Goal: Task Accomplishment & Management: Manage account settings

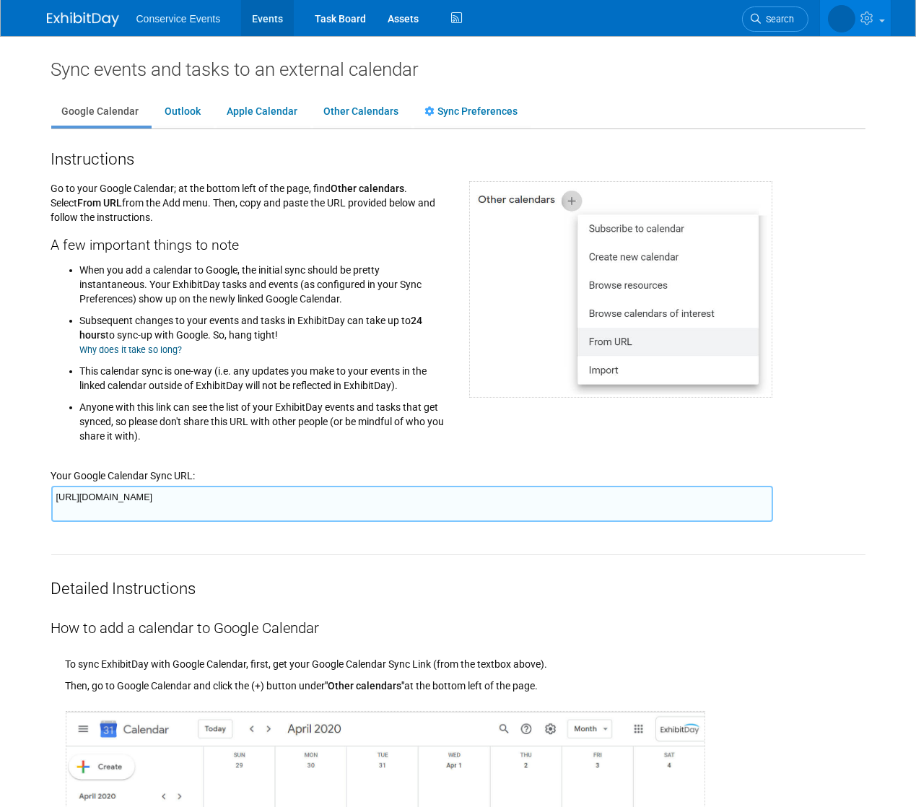
click at [274, 22] on link "Events" at bounding box center [267, 18] width 53 height 36
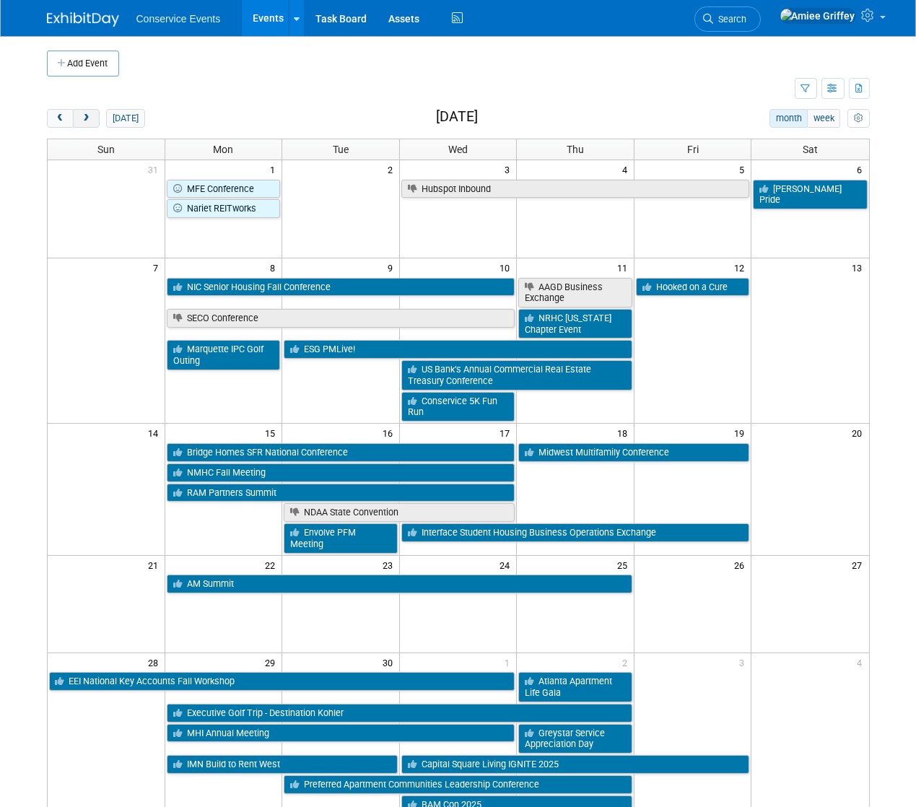
click at [95, 123] on button "next" at bounding box center [86, 118] width 27 height 19
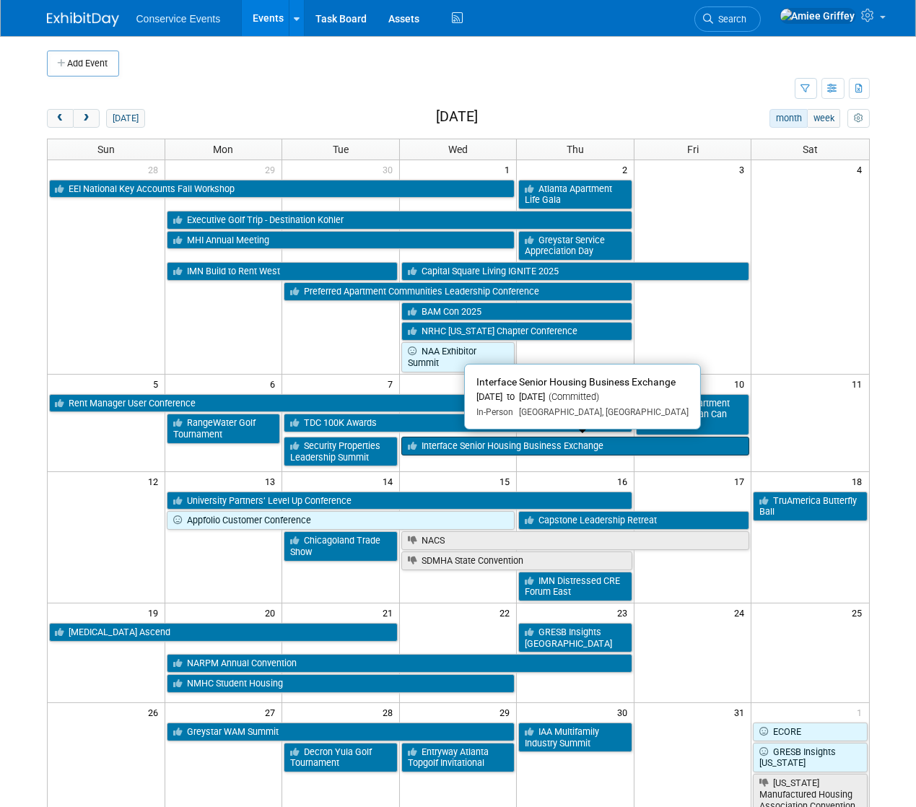
click at [503, 437] on link "Interface Senior Housing Business Exchange" at bounding box center [576, 446] width 349 height 19
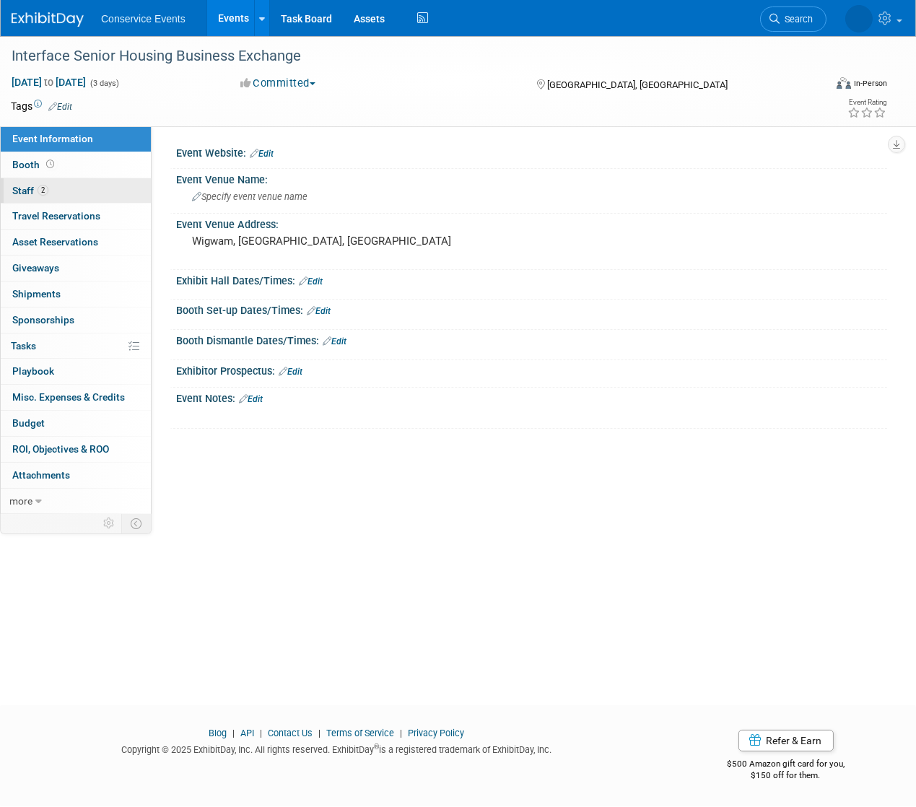
click at [90, 188] on link "2 Staff 2" at bounding box center [76, 190] width 150 height 25
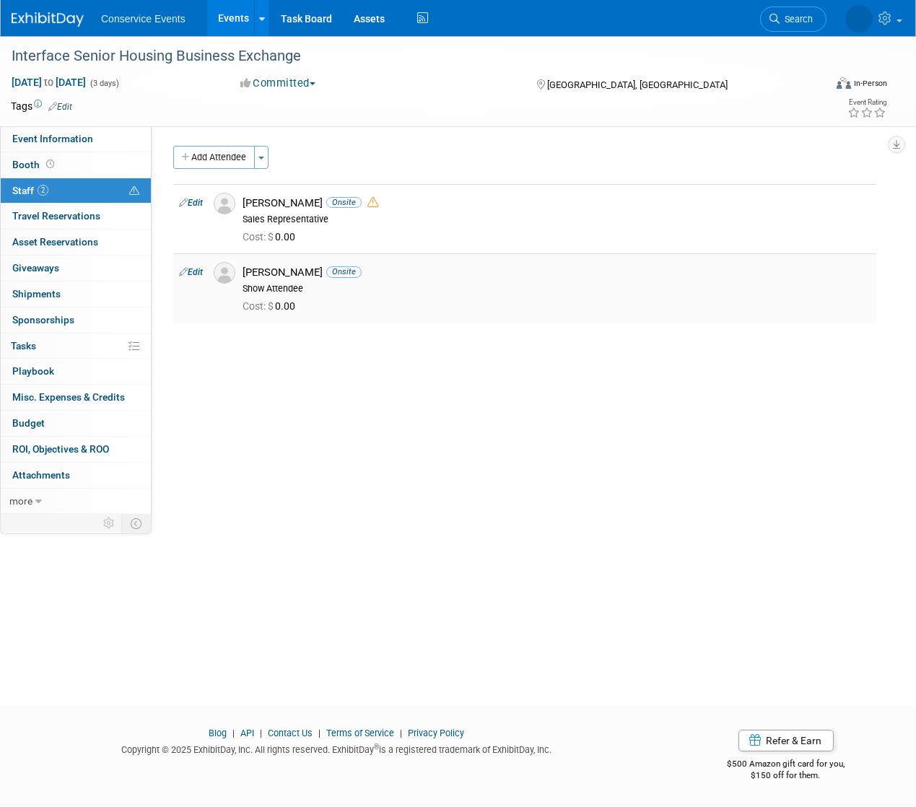
click at [194, 272] on link "Edit" at bounding box center [191, 272] width 24 height 10
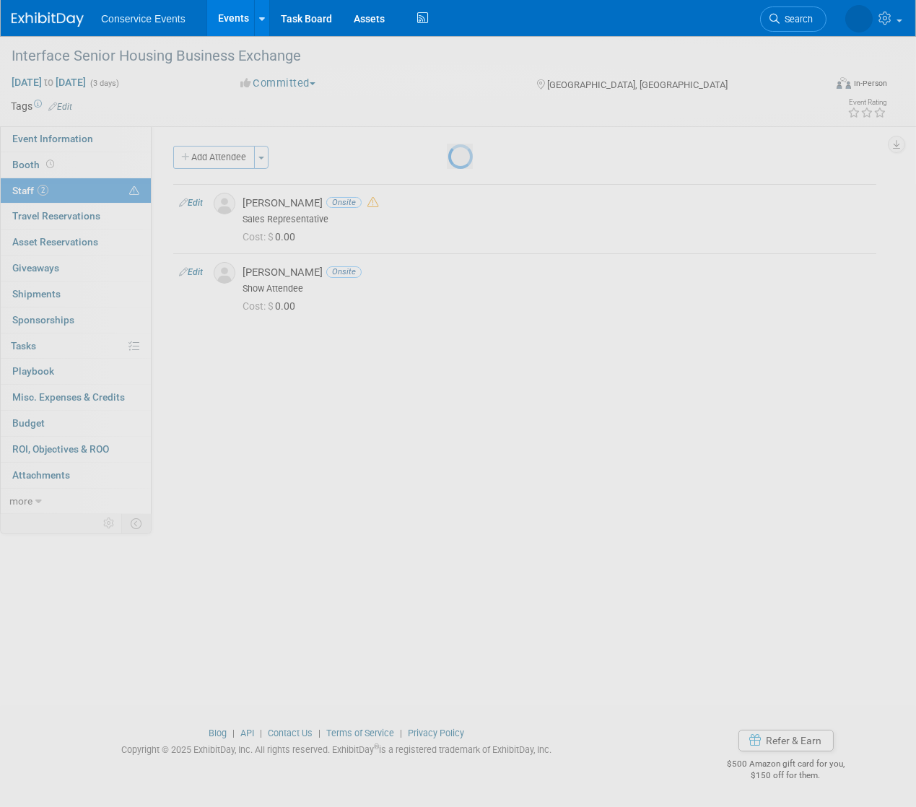
select select "2bb54cbb-2984-445f-9e37-c0309f185839"
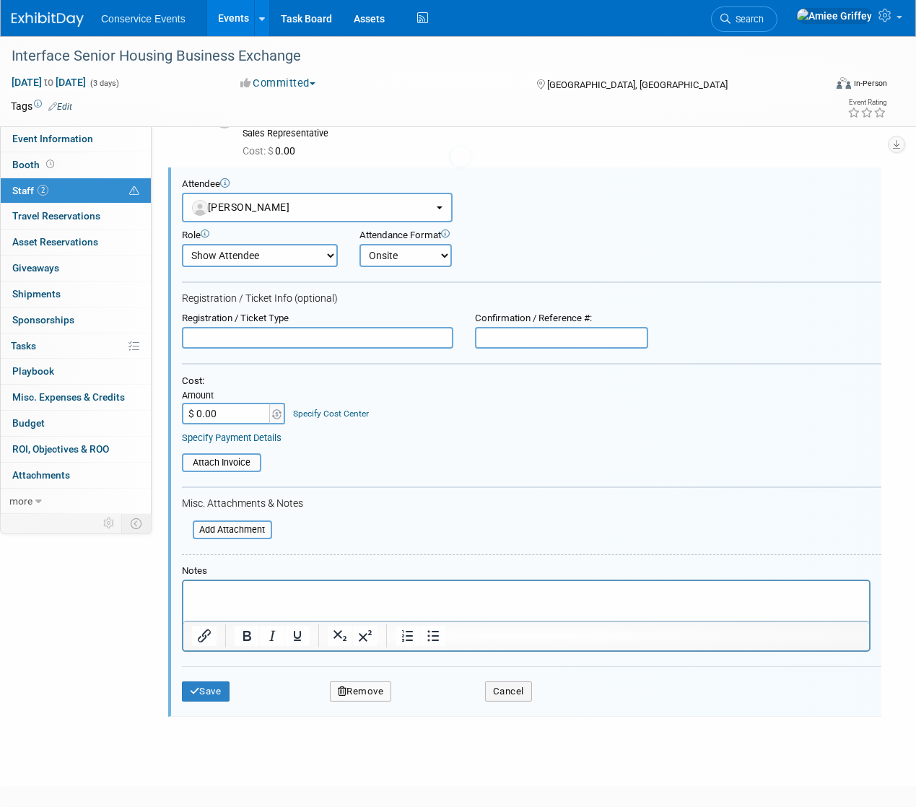
scroll to position [90, 0]
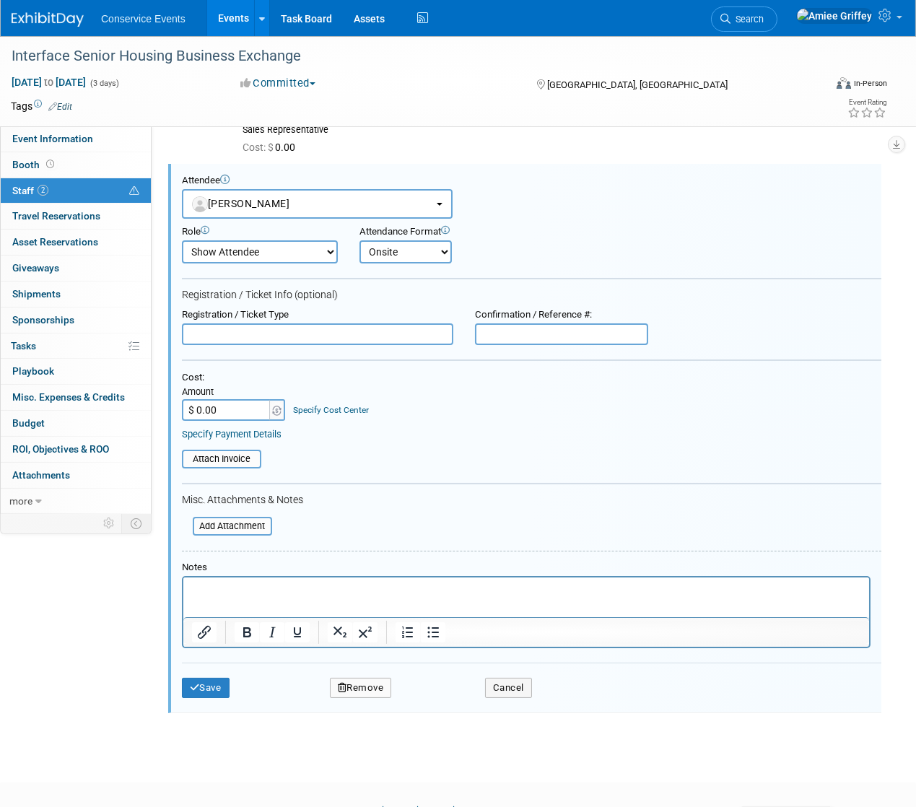
click at [377, 686] on button "Remove" at bounding box center [361, 688] width 62 height 20
click at [449, 700] on link "Yes" at bounding box center [439, 697] width 42 height 23
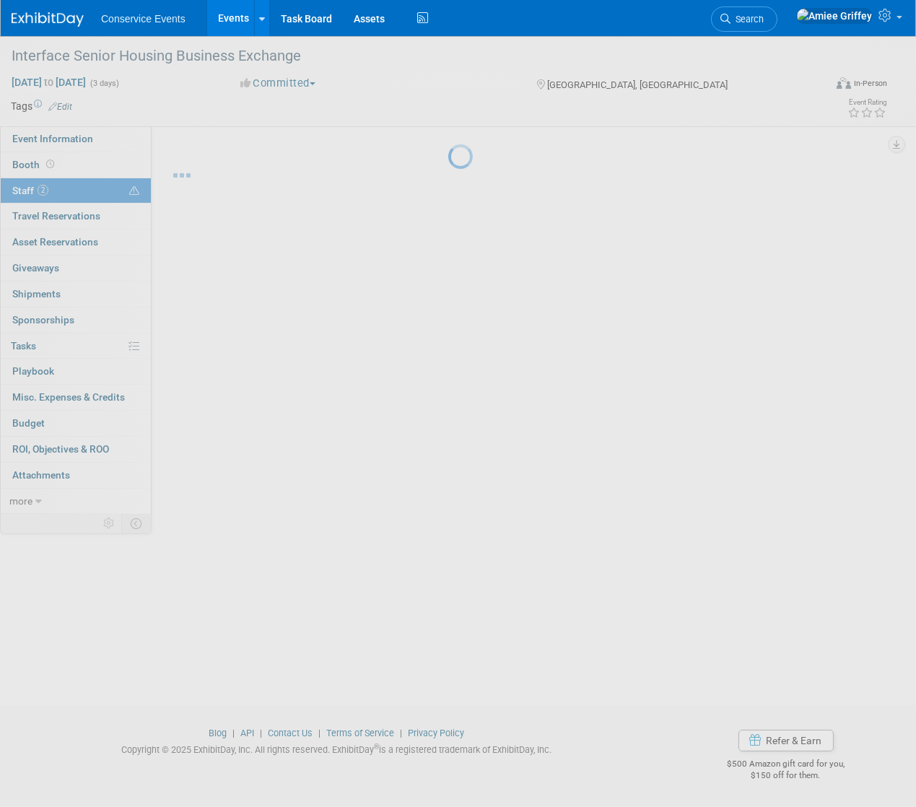
scroll to position [0, 0]
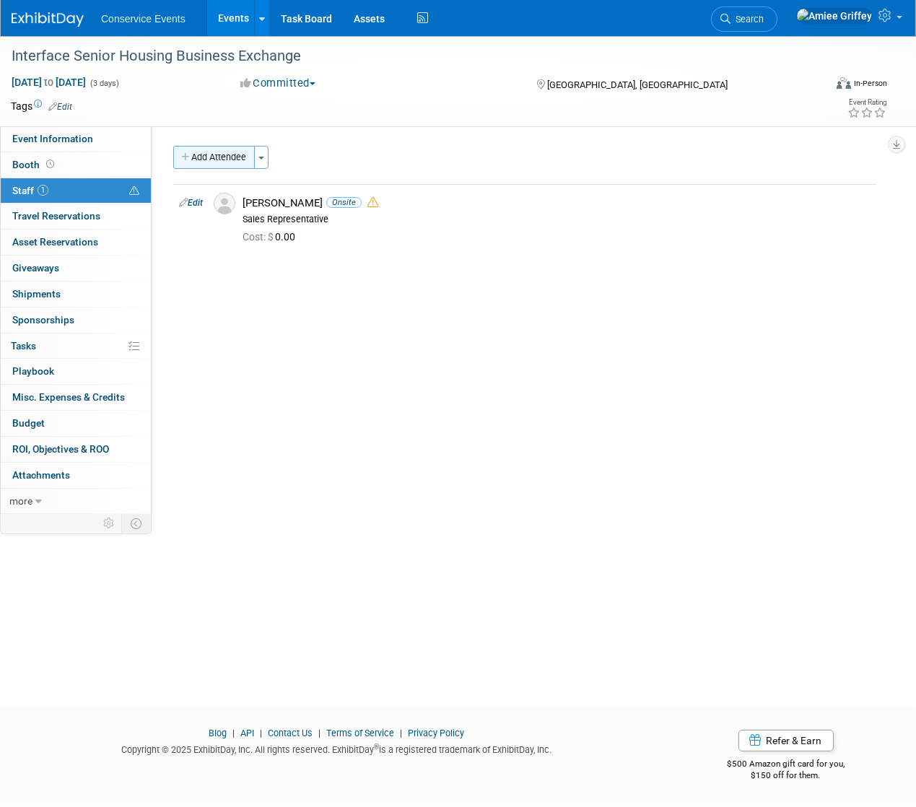
click at [227, 165] on button "Add Attendee" at bounding box center [214, 157] width 82 height 23
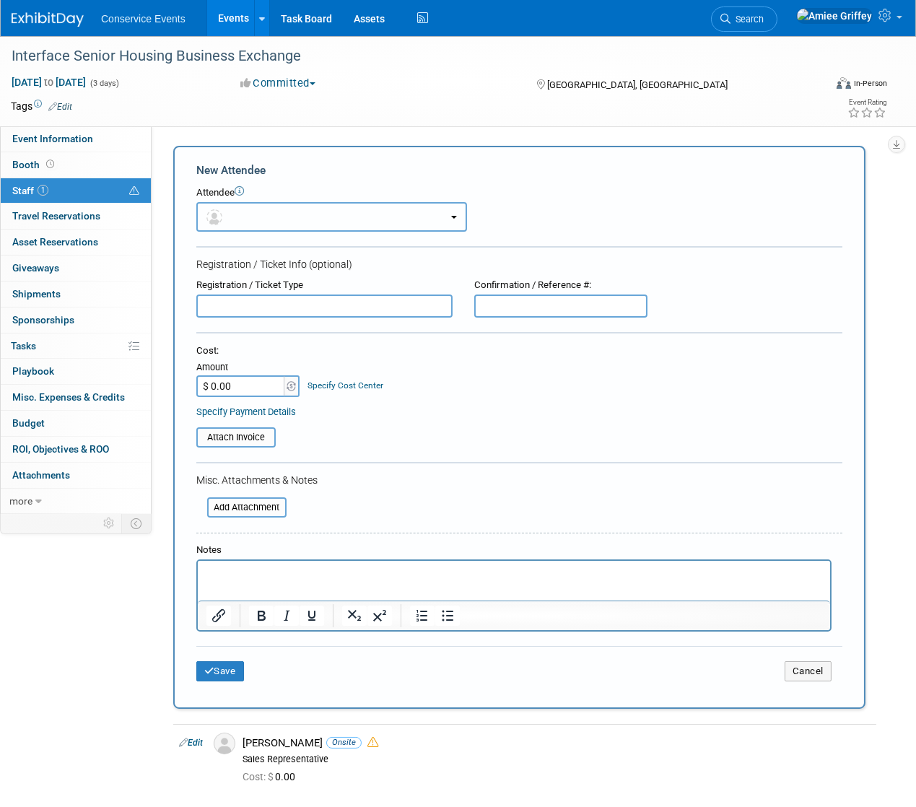
click at [240, 221] on button "button" at bounding box center [331, 217] width 271 height 30
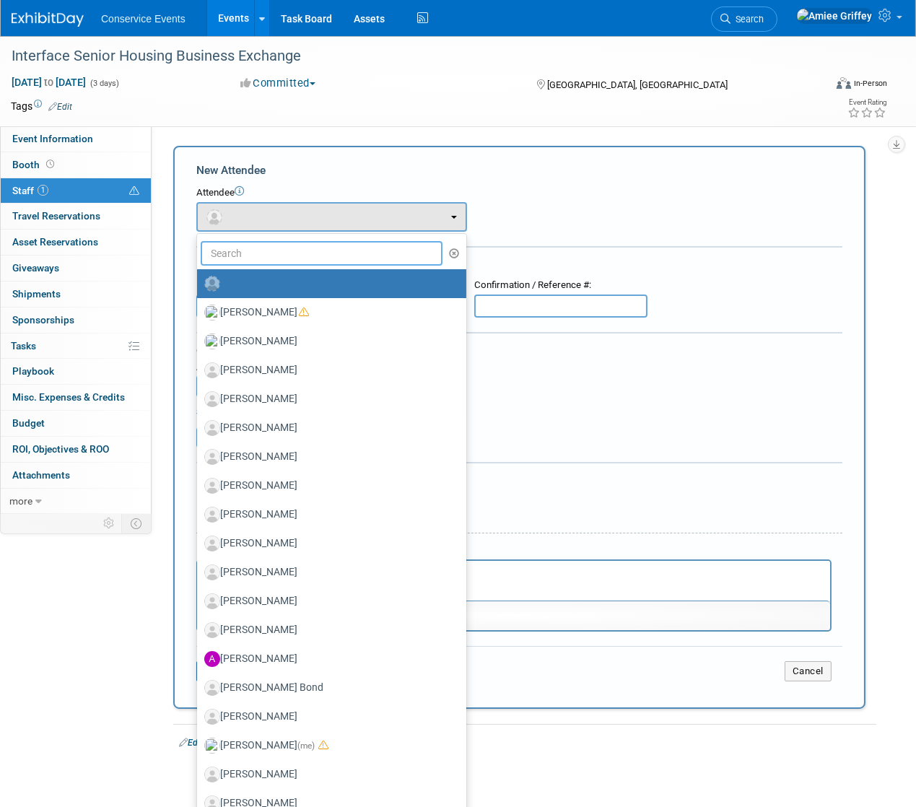
click at [238, 253] on input "text" at bounding box center [322, 253] width 242 height 25
type input "karen"
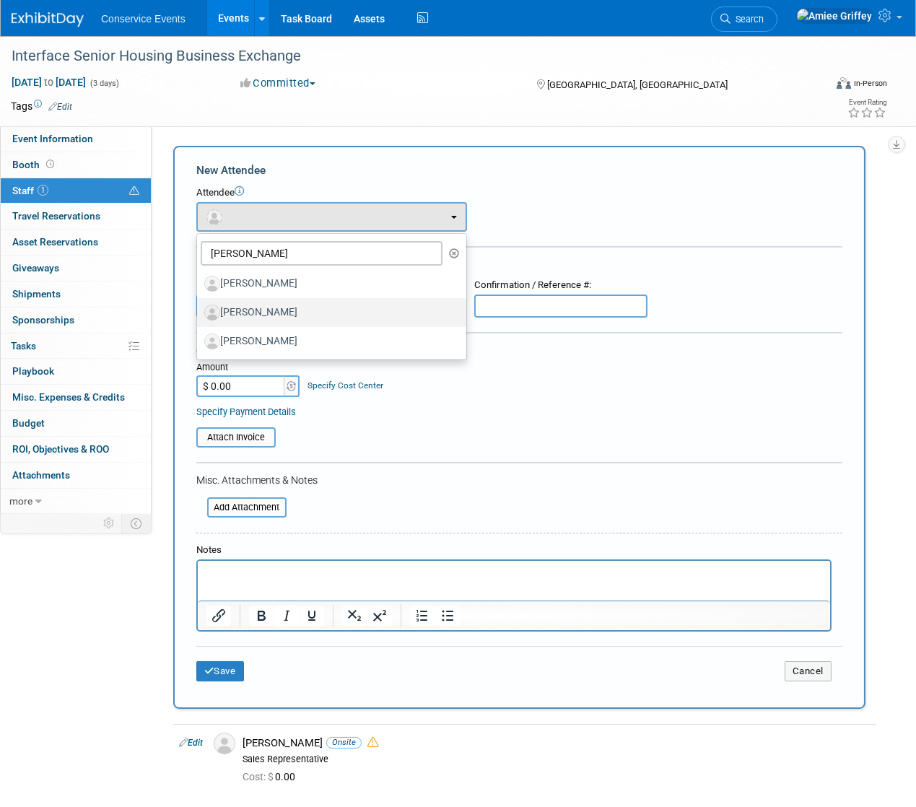
click at [255, 311] on label "[PERSON_NAME]" at bounding box center [328, 312] width 248 height 23
click at [199, 311] on input "[PERSON_NAME]" at bounding box center [194, 310] width 9 height 9
select select "74c15dd0-d539-4f88-8f6f-0056e0827cec"
select select "4"
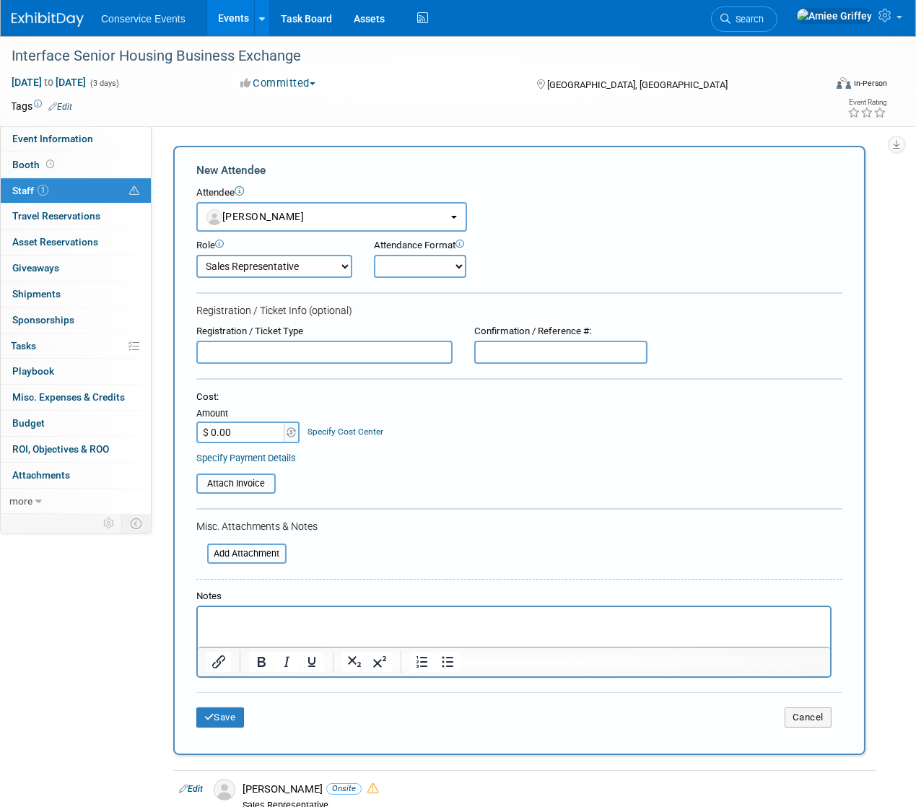
click at [421, 267] on select "Onsite Remote" at bounding box center [420, 266] width 92 height 23
select select "1"
click at [217, 720] on button "Save" at bounding box center [220, 718] width 48 height 20
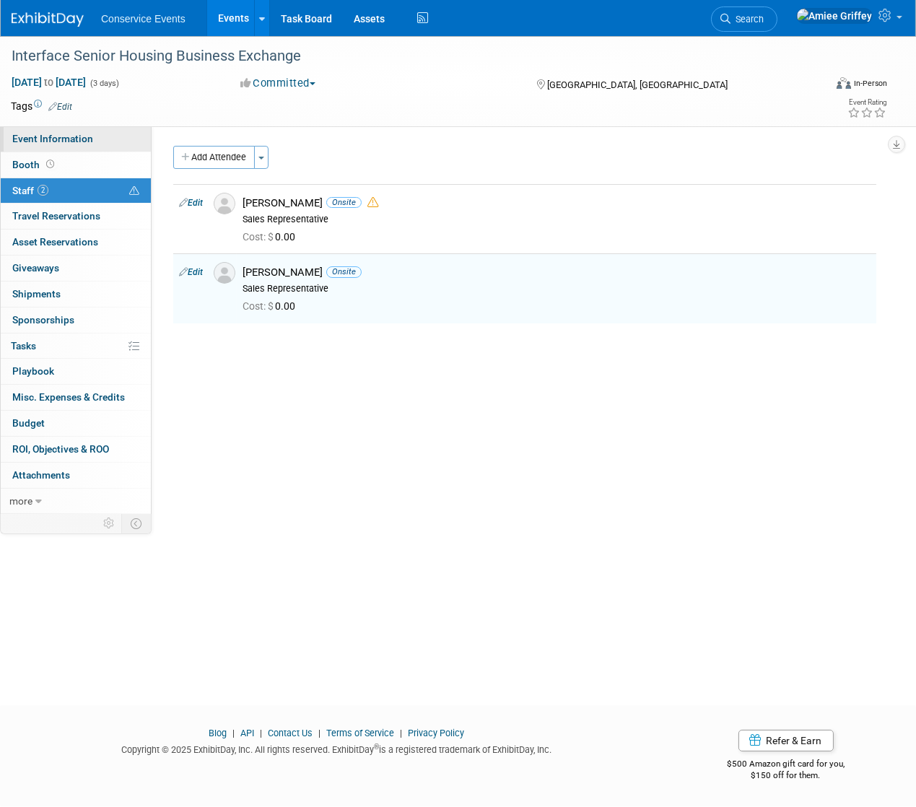
click at [31, 144] on span "Event Information" at bounding box center [52, 139] width 81 height 12
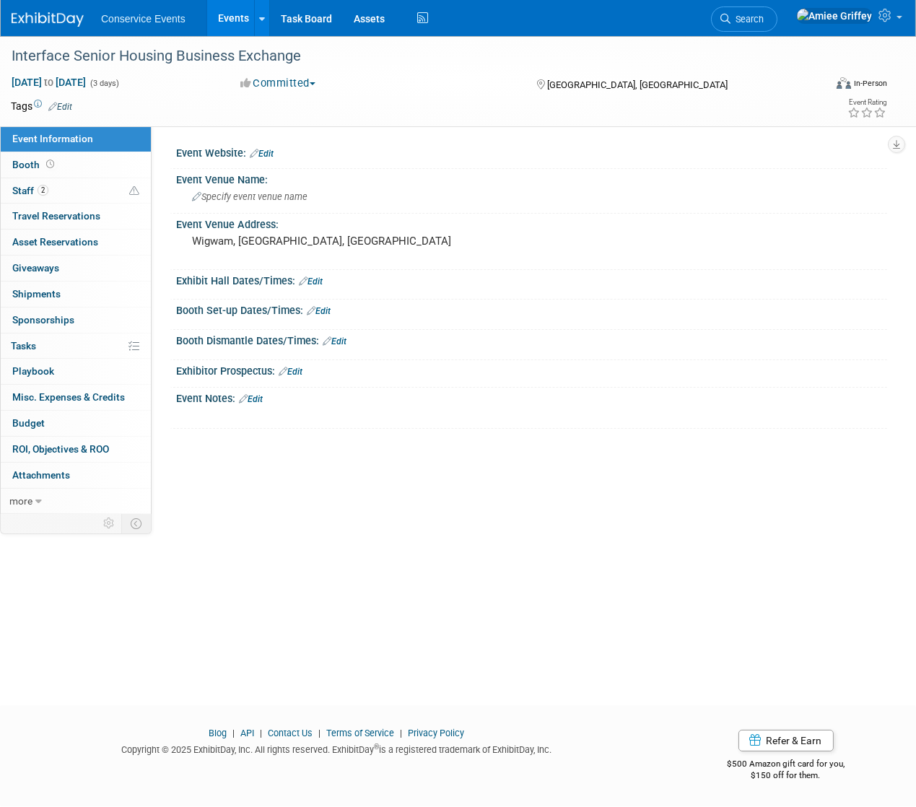
click at [252, 397] on link "Edit" at bounding box center [251, 399] width 24 height 10
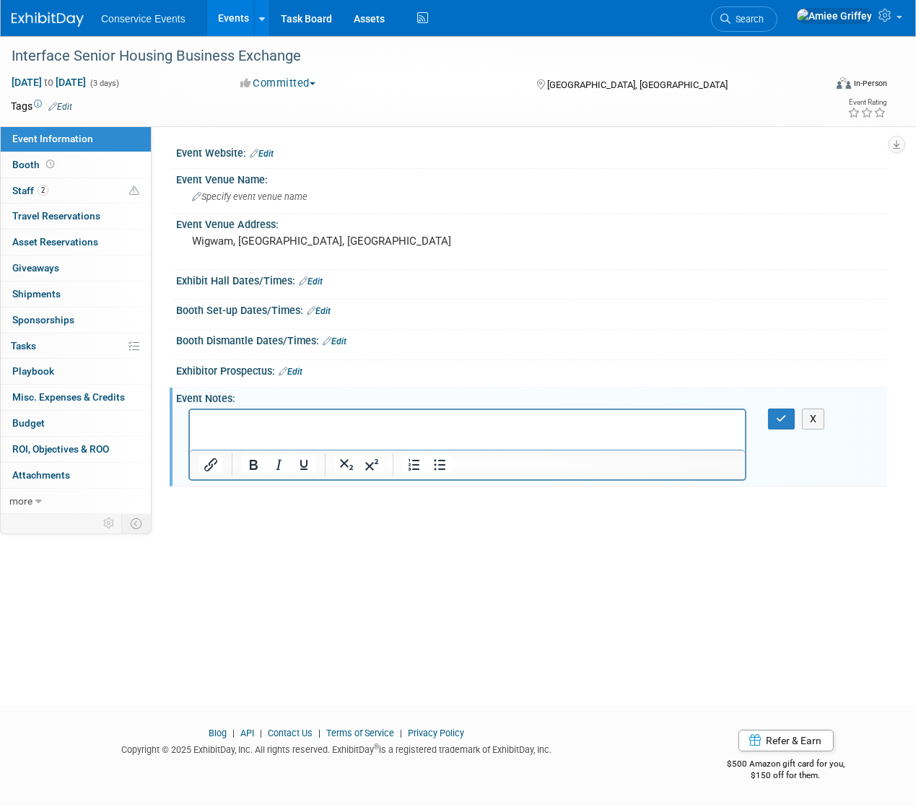
click at [259, 421] on p "Rich Text Area. Press ALT-0 for help." at bounding box center [467, 422] width 539 height 14
click at [773, 415] on button "button" at bounding box center [781, 419] width 27 height 21
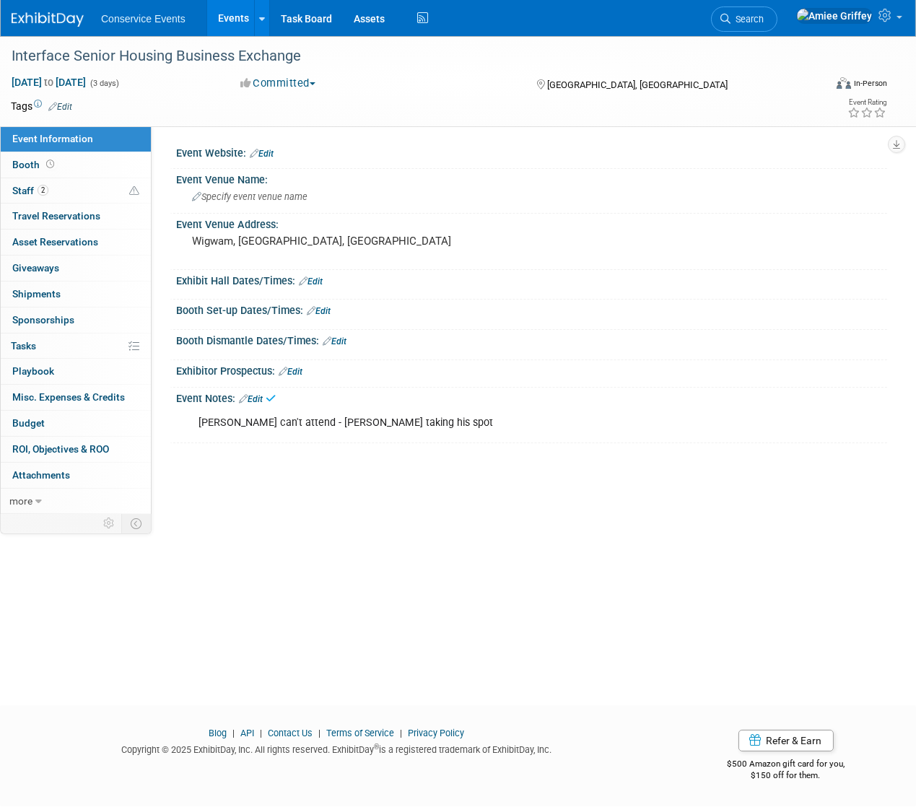
click at [226, 22] on link "Events" at bounding box center [233, 18] width 53 height 36
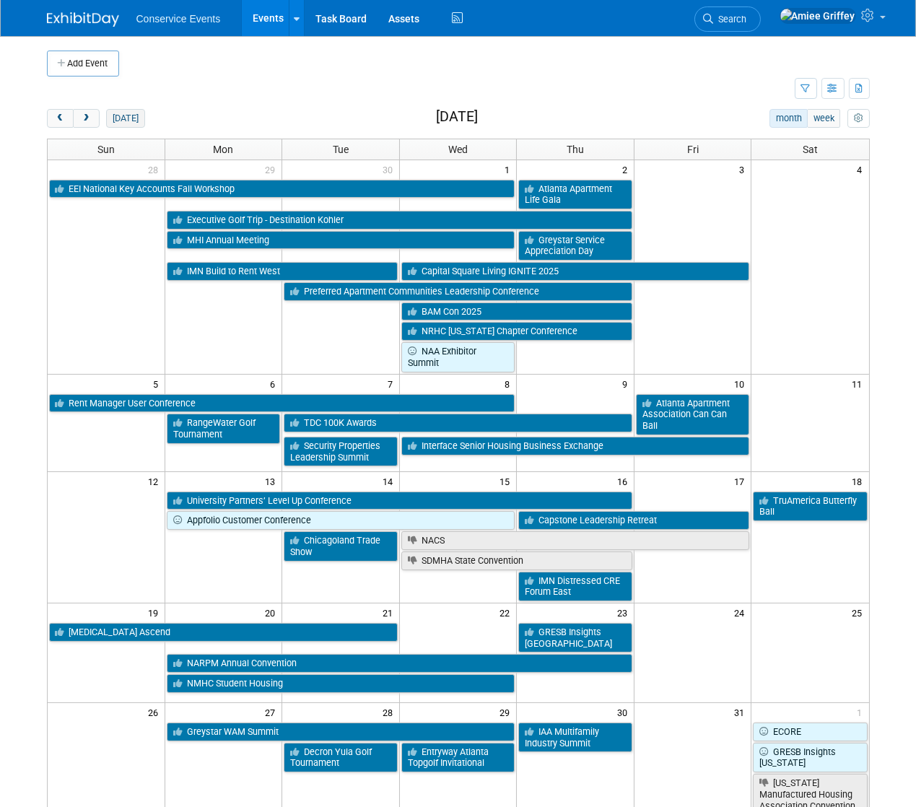
click at [125, 118] on button "[DATE]" at bounding box center [125, 118] width 38 height 19
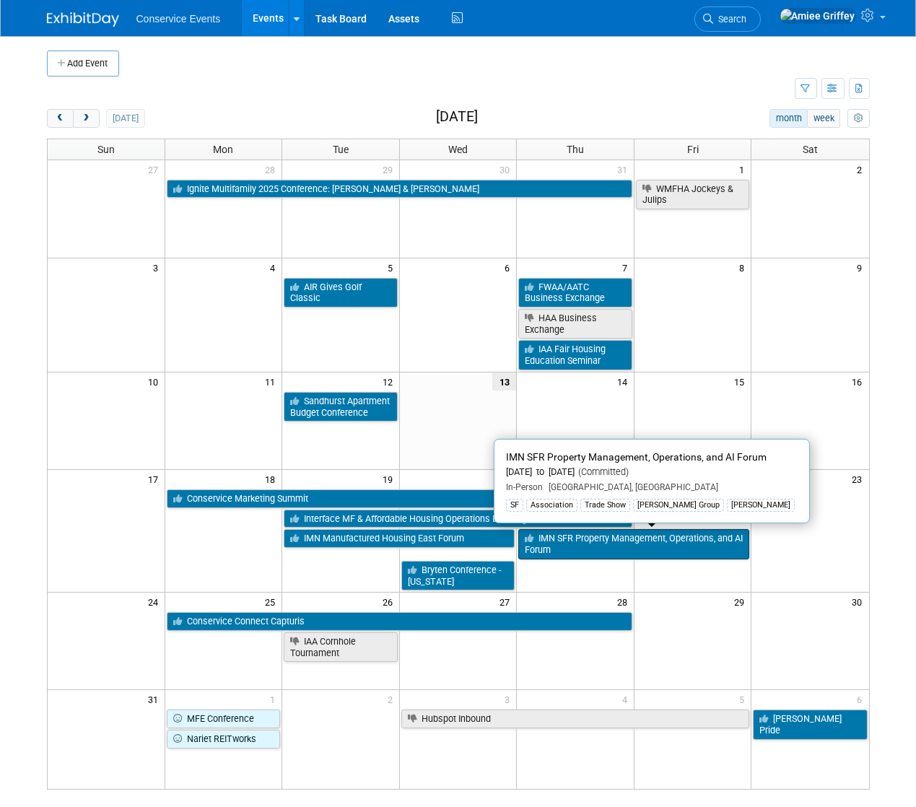
click at [625, 543] on link "IMN SFR Property Management, Operations, and AI Forum" at bounding box center [634, 544] width 231 height 30
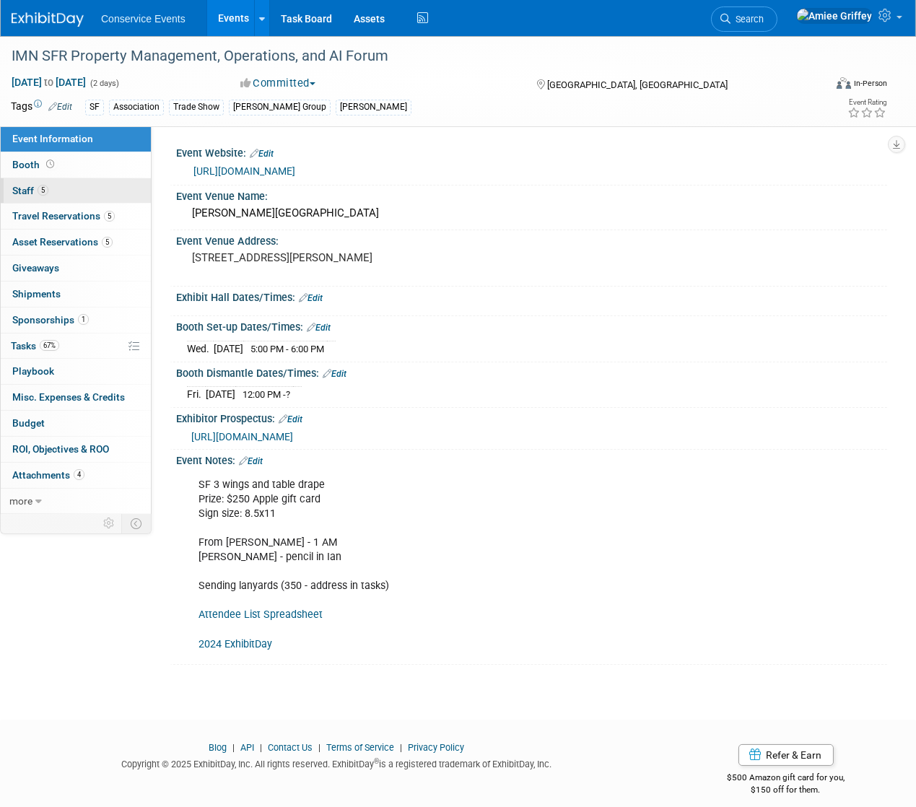
click at [43, 185] on span "5" at bounding box center [43, 190] width 11 height 11
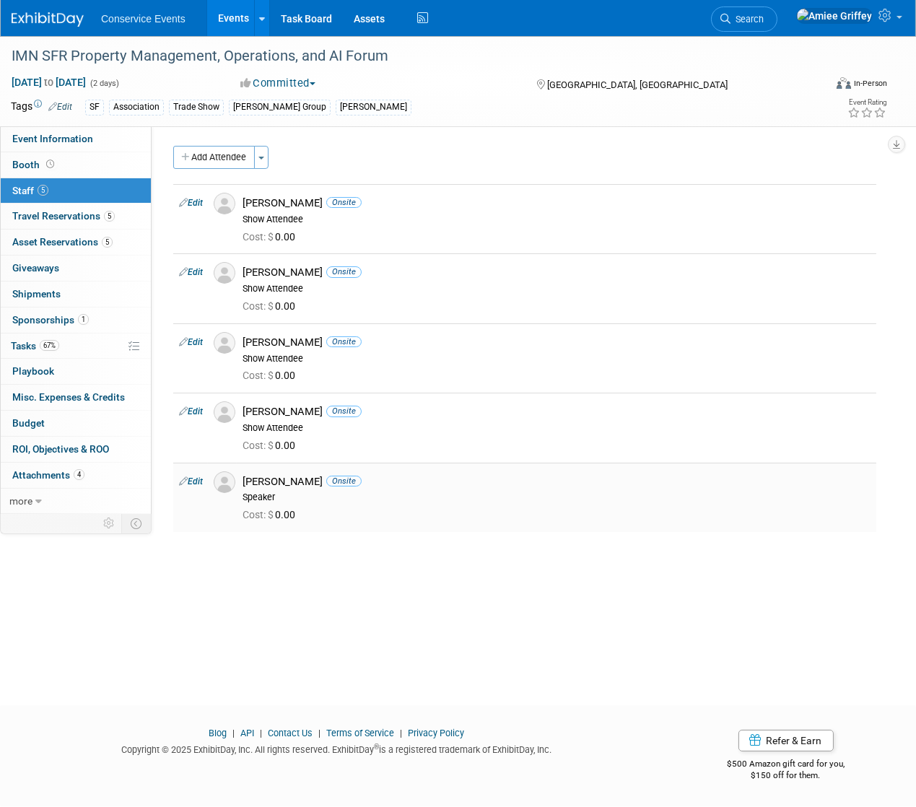
click at [225, 485] on img at bounding box center [225, 483] width 22 height 22
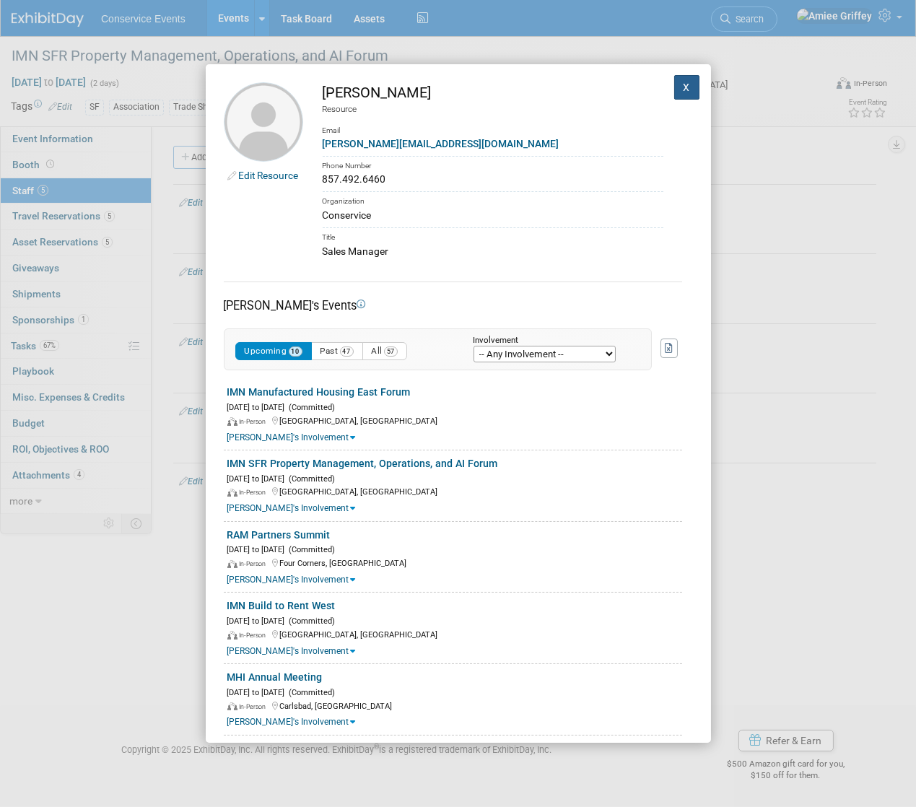
click at [680, 95] on button "X" at bounding box center [688, 87] width 26 height 25
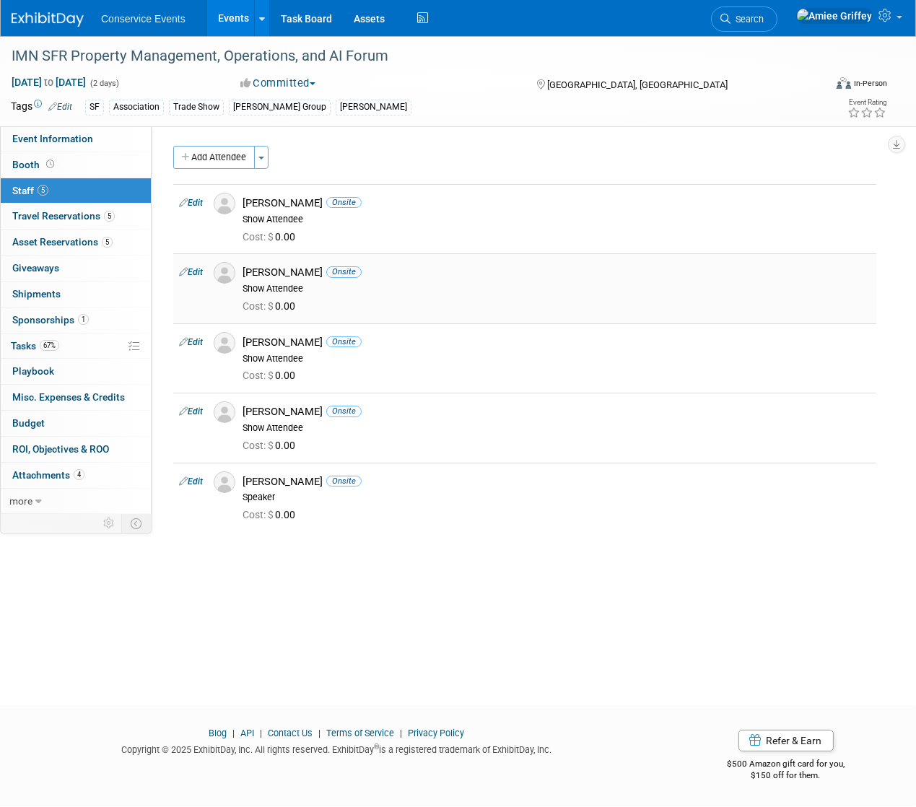
click at [225, 271] on img at bounding box center [225, 273] width 22 height 22
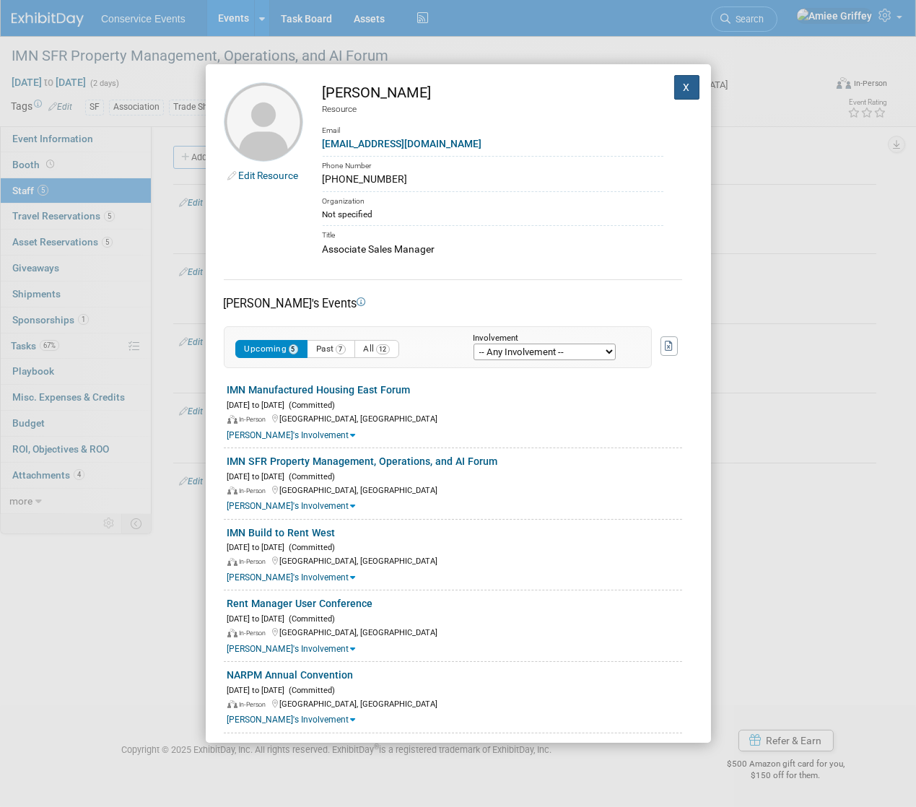
click at [678, 86] on button "X" at bounding box center [688, 87] width 26 height 25
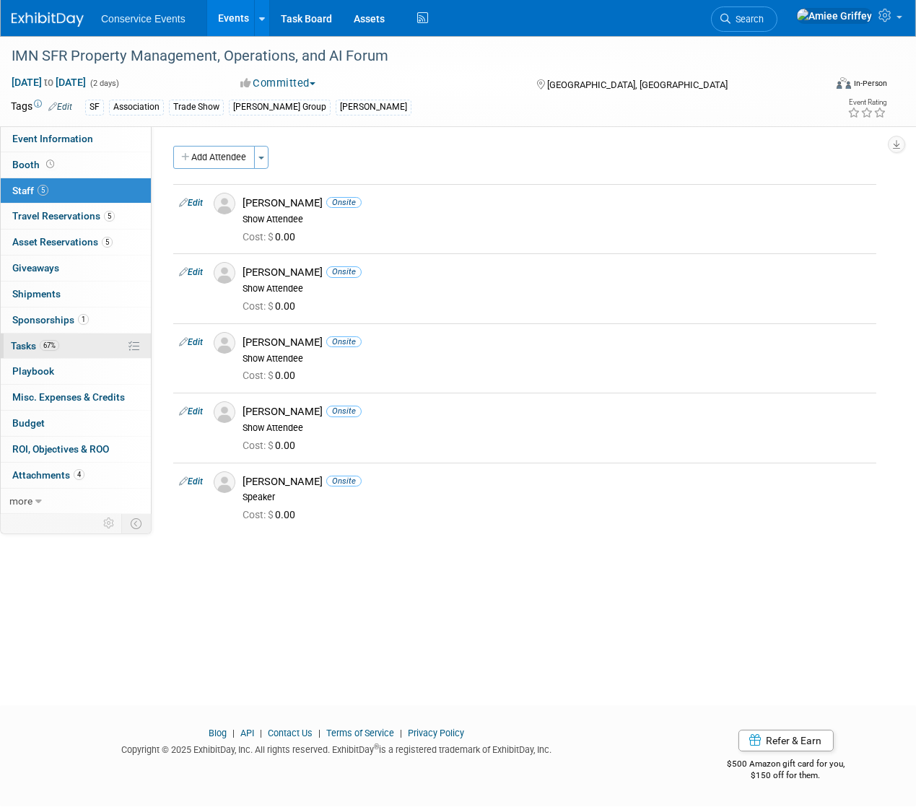
click at [69, 348] on link "67% Tasks 67%" at bounding box center [76, 346] width 150 height 25
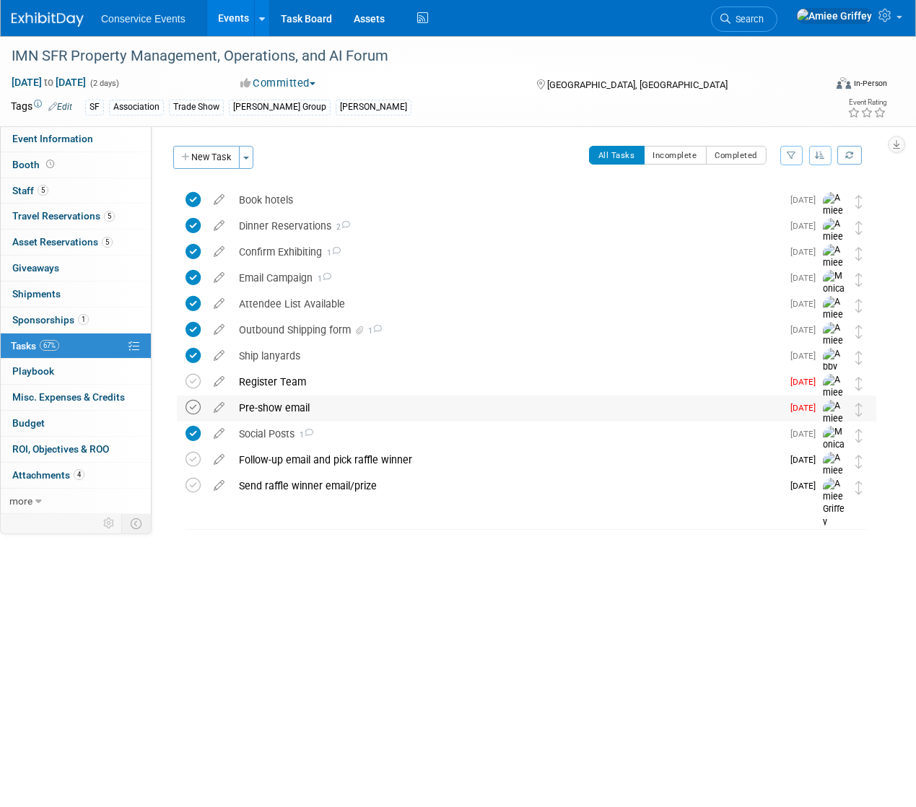
click at [191, 408] on icon at bounding box center [193, 407] width 15 height 15
click at [279, 378] on div "Register Team" at bounding box center [507, 382] width 550 height 25
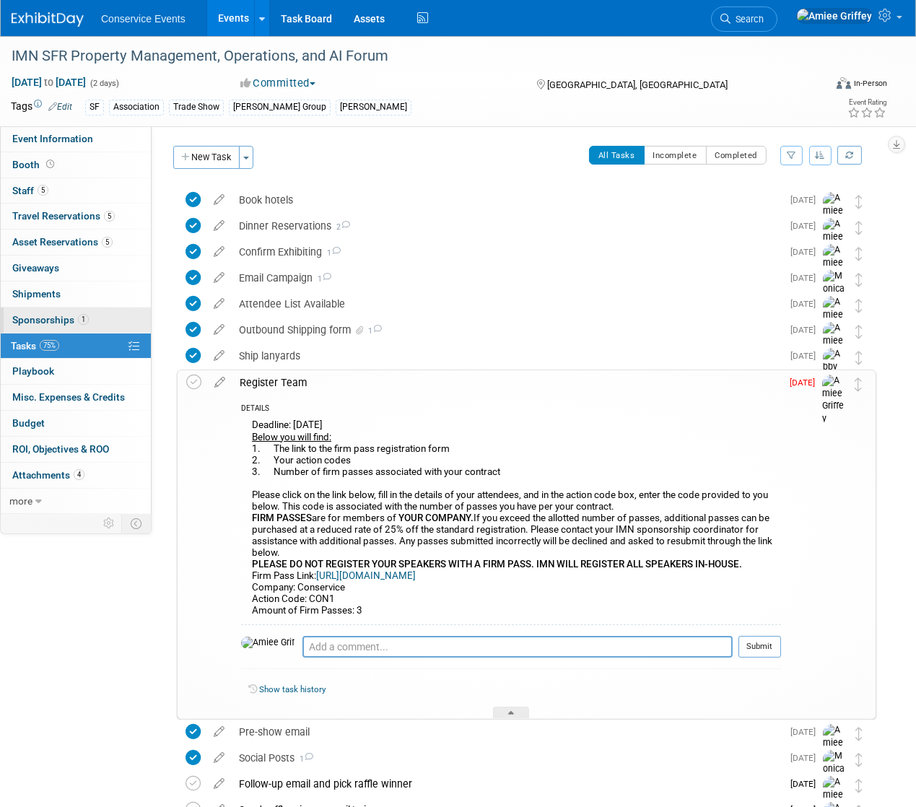
click at [62, 308] on link "1 Sponsorships 1" at bounding box center [76, 320] width 150 height 25
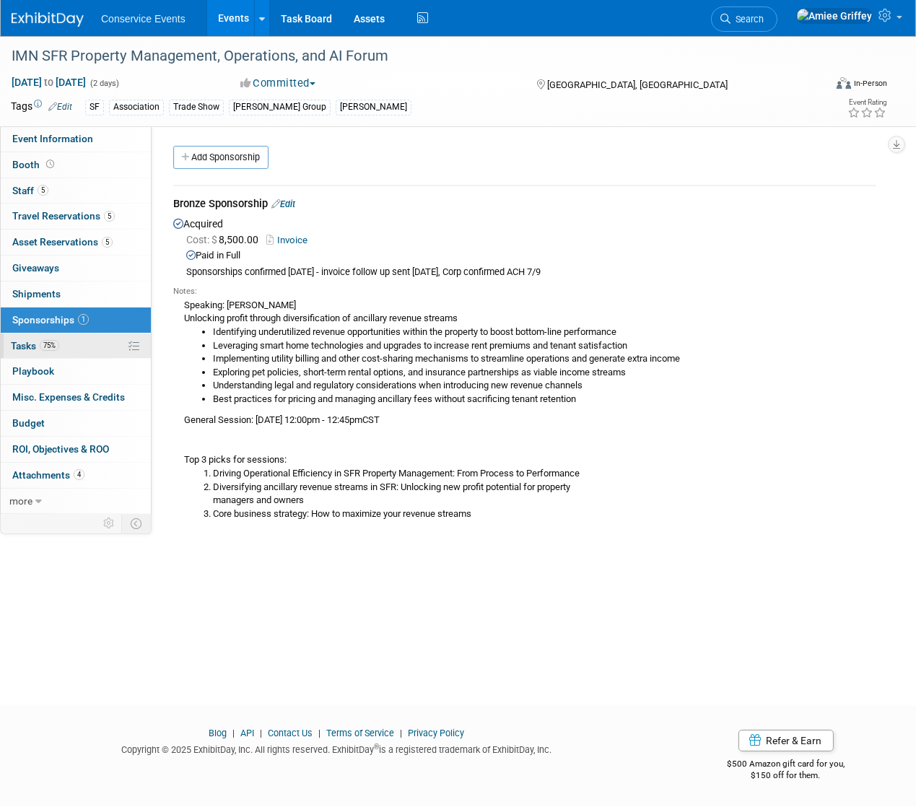
click at [74, 341] on link "75% Tasks 75%" at bounding box center [76, 346] width 150 height 25
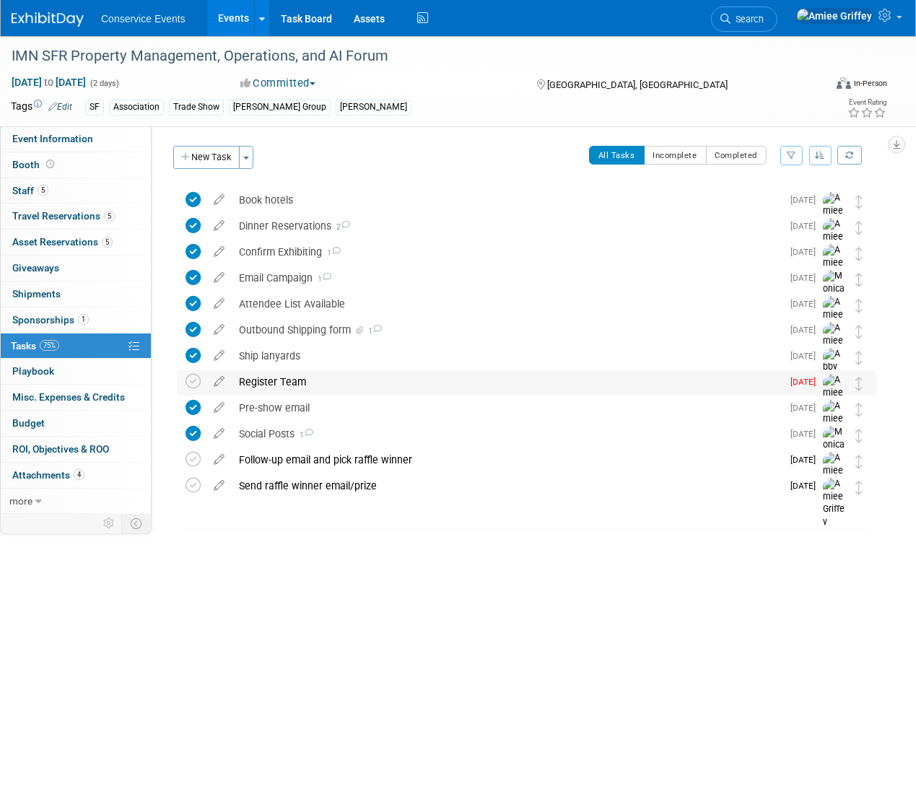
click at [249, 382] on div "Register Team" at bounding box center [507, 382] width 550 height 25
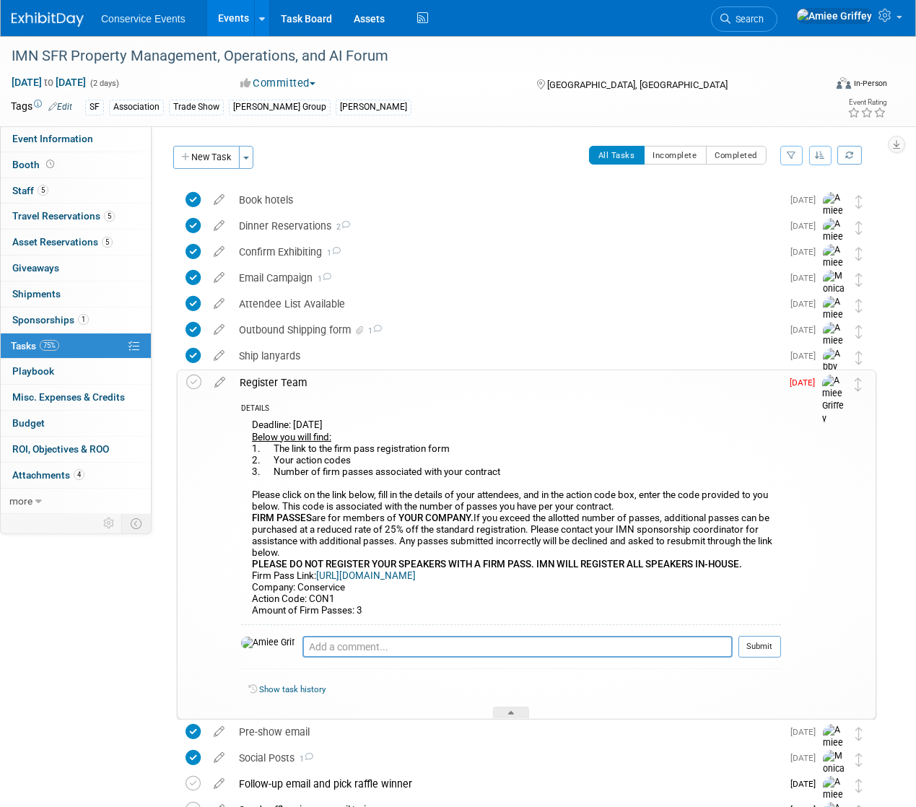
click at [374, 574] on link "[URL][DOMAIN_NAME]" at bounding box center [366, 576] width 100 height 11
click at [277, 332] on div "Outbound Shipping form 1" at bounding box center [507, 330] width 550 height 25
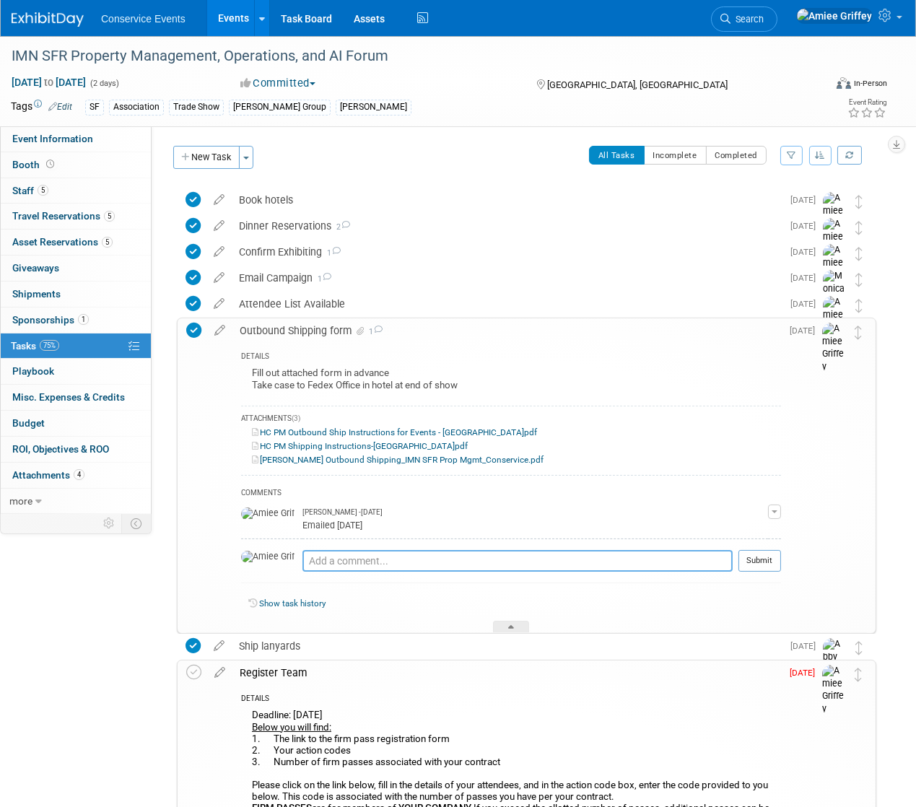
click at [331, 561] on textarea at bounding box center [518, 561] width 430 height 22
type textarea "Gave credit card info over phone [DATE] - items should be delivered to the booth"
click at [767, 565] on button "Submit" at bounding box center [760, 561] width 43 height 22
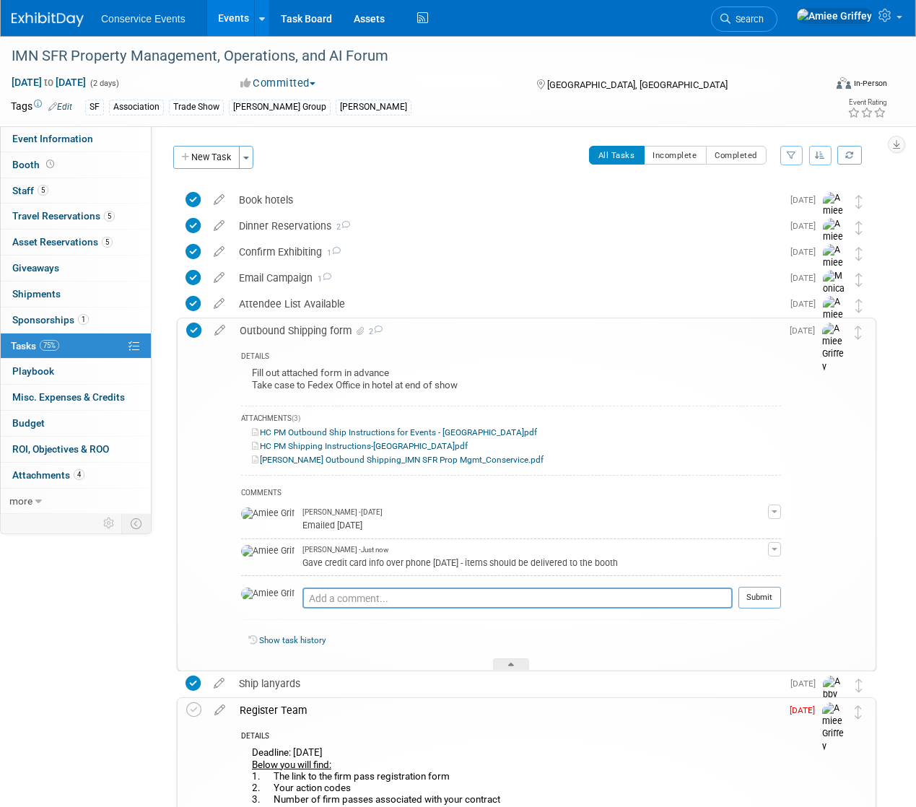
click at [300, 335] on div "Outbound Shipping form 2" at bounding box center [507, 330] width 549 height 25
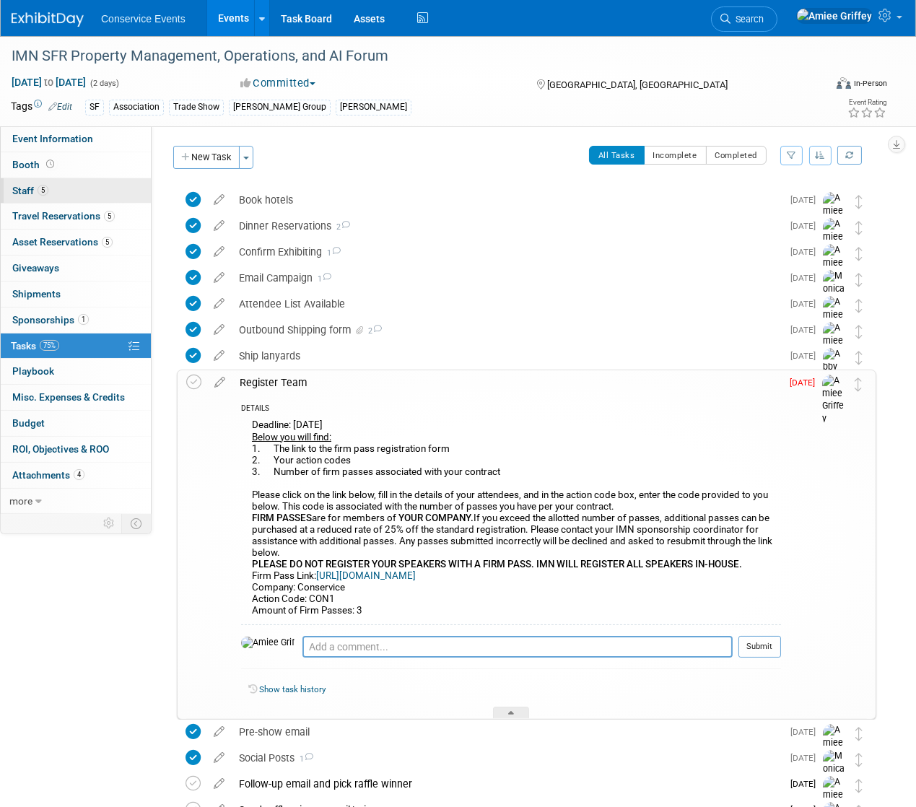
click at [66, 186] on link "5 Staff 5" at bounding box center [76, 190] width 150 height 25
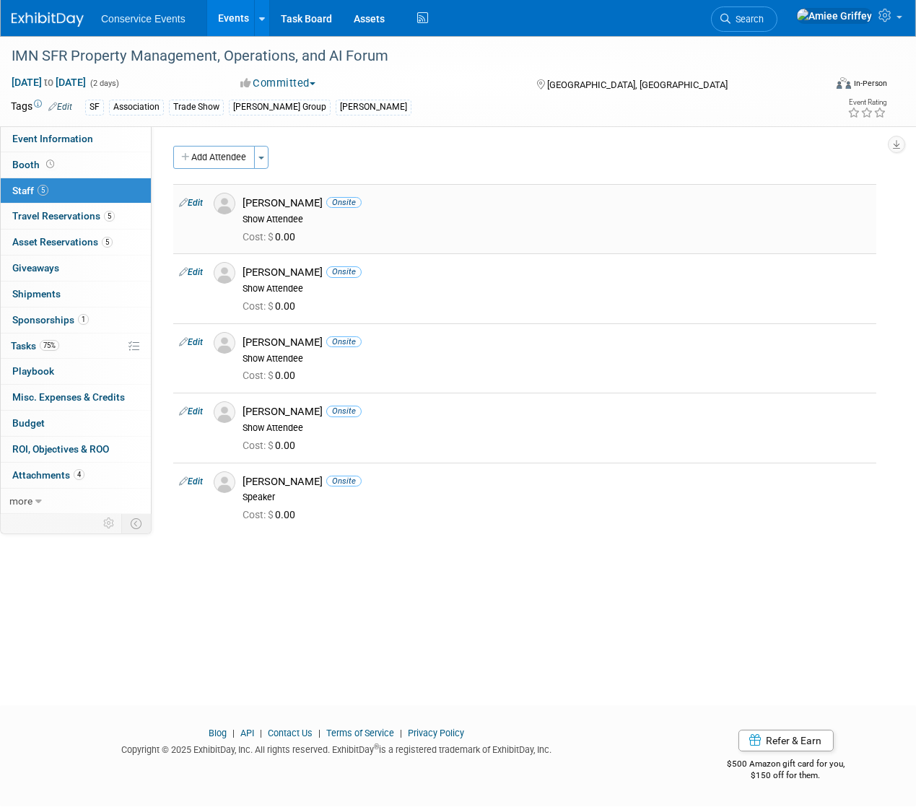
click at [225, 207] on img at bounding box center [225, 204] width 22 height 22
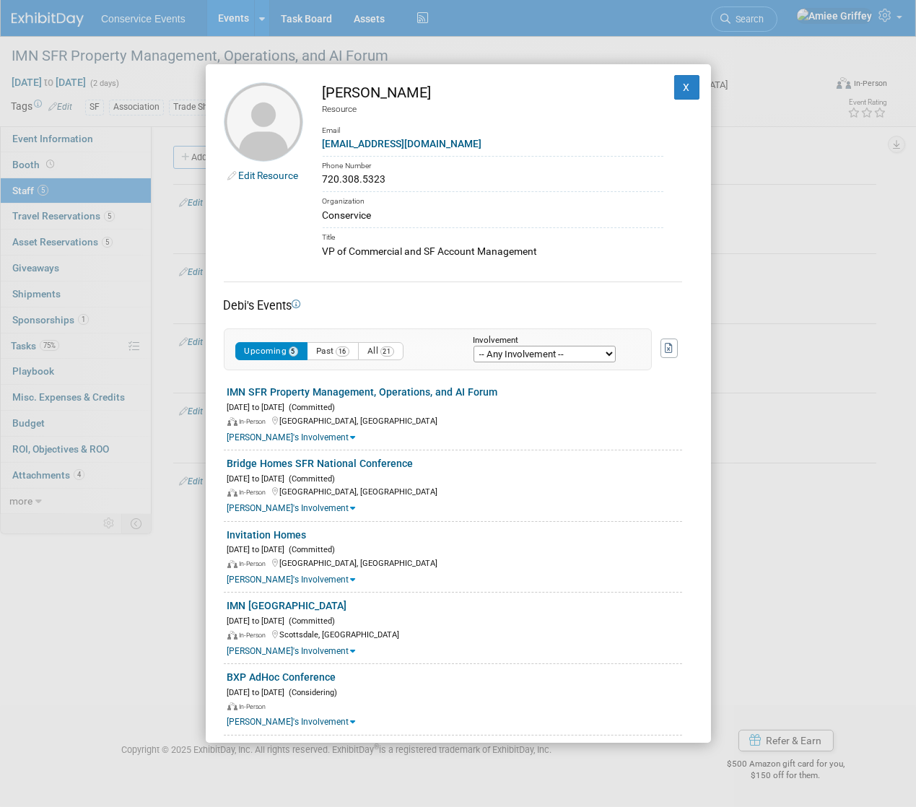
drag, startPoint x: 555, startPoint y: 253, endPoint x: 321, endPoint y: 250, distance: 234.7
click at [321, 250] on td "[PERSON_NAME] Resource Email [EMAIL_ADDRESS][DOMAIN_NAME] Phone Number 720.308.…" at bounding box center [483, 170] width 360 height 176
copy div "VP of Commercial and SF Account Management"
drag, startPoint x: 465, startPoint y: 143, endPoint x: 323, endPoint y: 146, distance: 142.3
click at [323, 146] on div "[EMAIL_ADDRESS][DOMAIN_NAME]" at bounding box center [493, 143] width 341 height 15
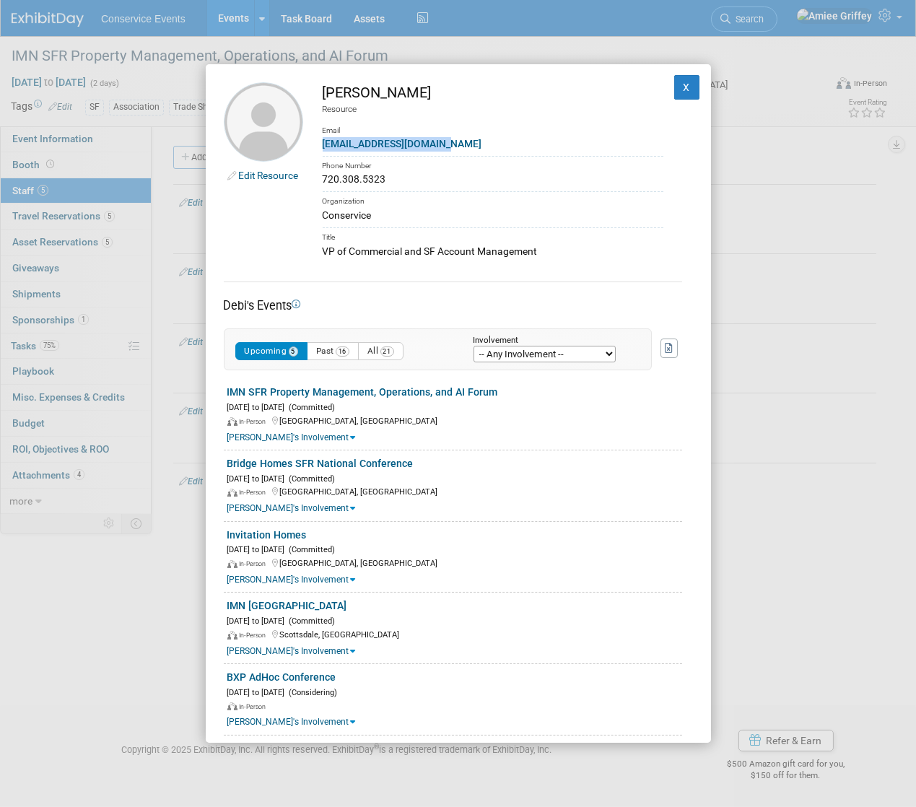
copy link "[EMAIL_ADDRESS][DOMAIN_NAME]"
drag, startPoint x: 404, startPoint y: 181, endPoint x: 324, endPoint y: 181, distance: 80.2
click at [324, 181] on div "720.308.5323" at bounding box center [493, 179] width 341 height 15
copy div "720.308.5323"
click at [87, 337] on div "Edit Resource [PERSON_NAME] Resource Email [EMAIL_ADDRESS][DOMAIN_NAME] Phone N…" at bounding box center [458, 403] width 916 height 807
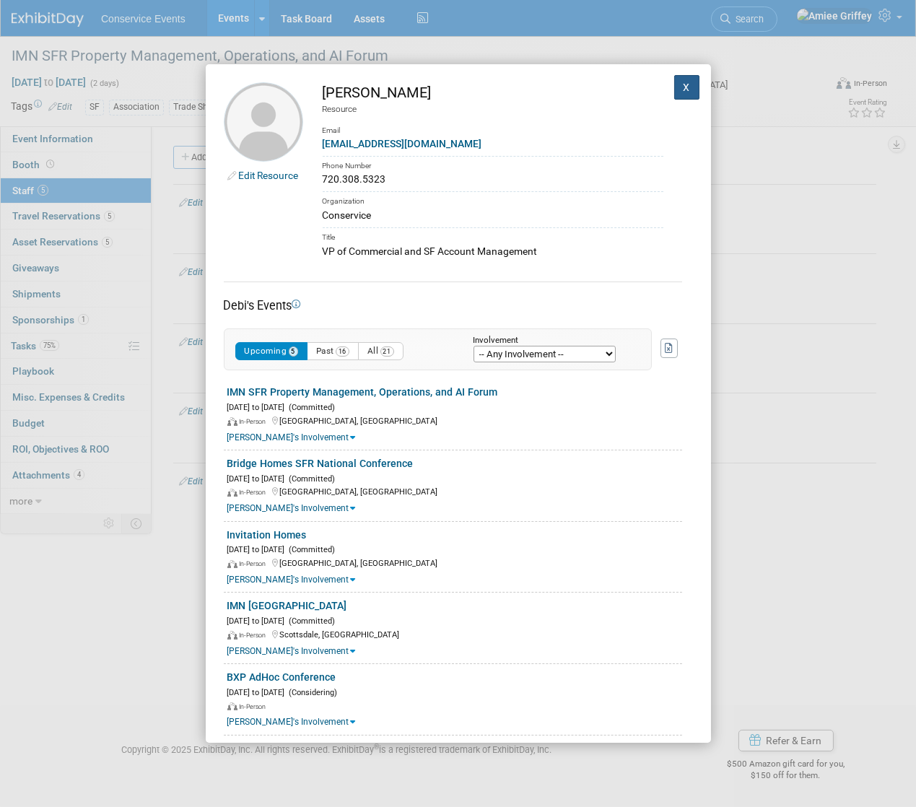
click at [684, 94] on button "X" at bounding box center [688, 87] width 26 height 25
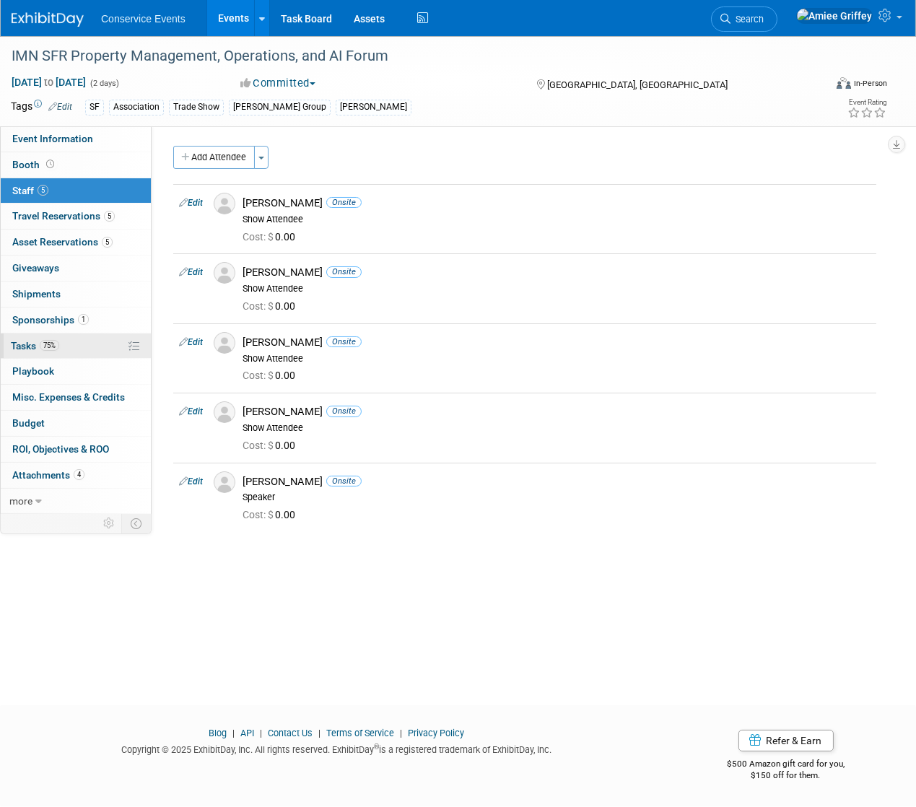
click at [73, 342] on link "75% Tasks 75%" at bounding box center [76, 346] width 150 height 25
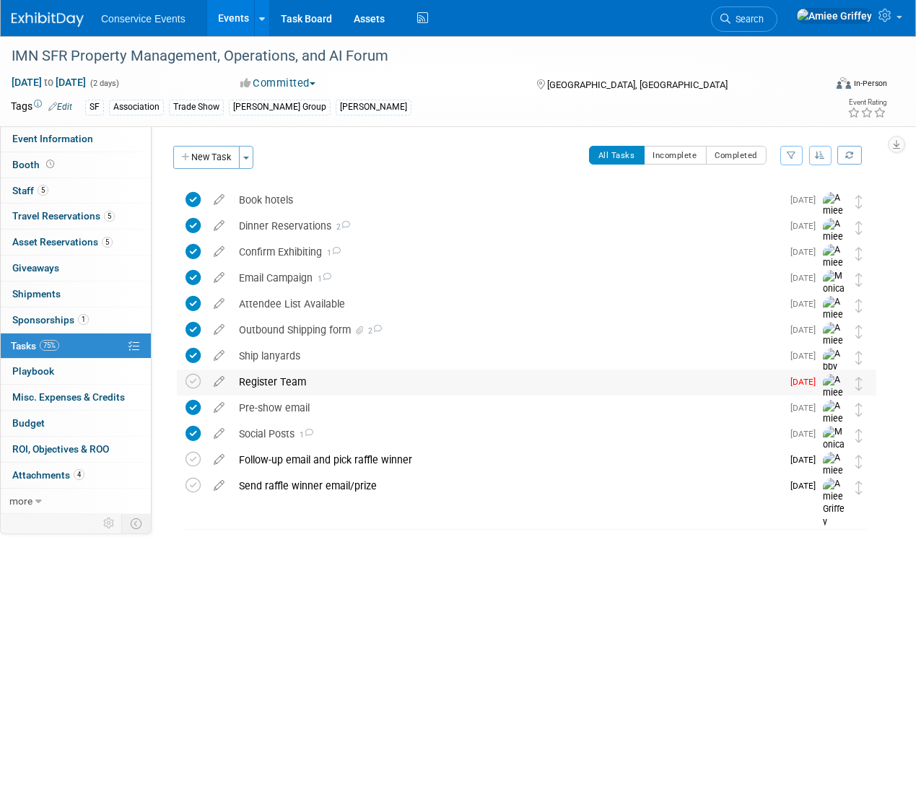
click at [280, 374] on div "Register Team" at bounding box center [507, 382] width 550 height 25
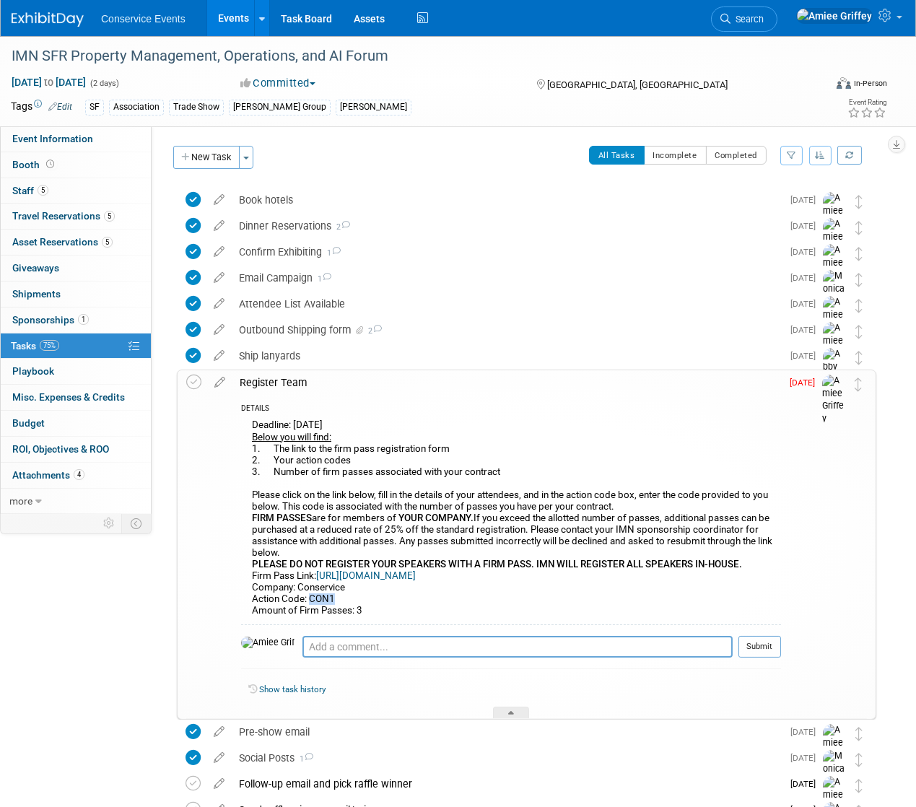
drag, startPoint x: 349, startPoint y: 599, endPoint x: 311, endPoint y: 602, distance: 37.7
click at [311, 602] on div "Deadline: [DATE] Below you will find: 1. The link to the firm pass registration…" at bounding box center [511, 520] width 540 height 208
copy div "CON1"
click at [366, 576] on link "[URL][DOMAIN_NAME]" at bounding box center [366, 576] width 100 height 11
click at [62, 196] on link "5 Staff 5" at bounding box center [76, 190] width 150 height 25
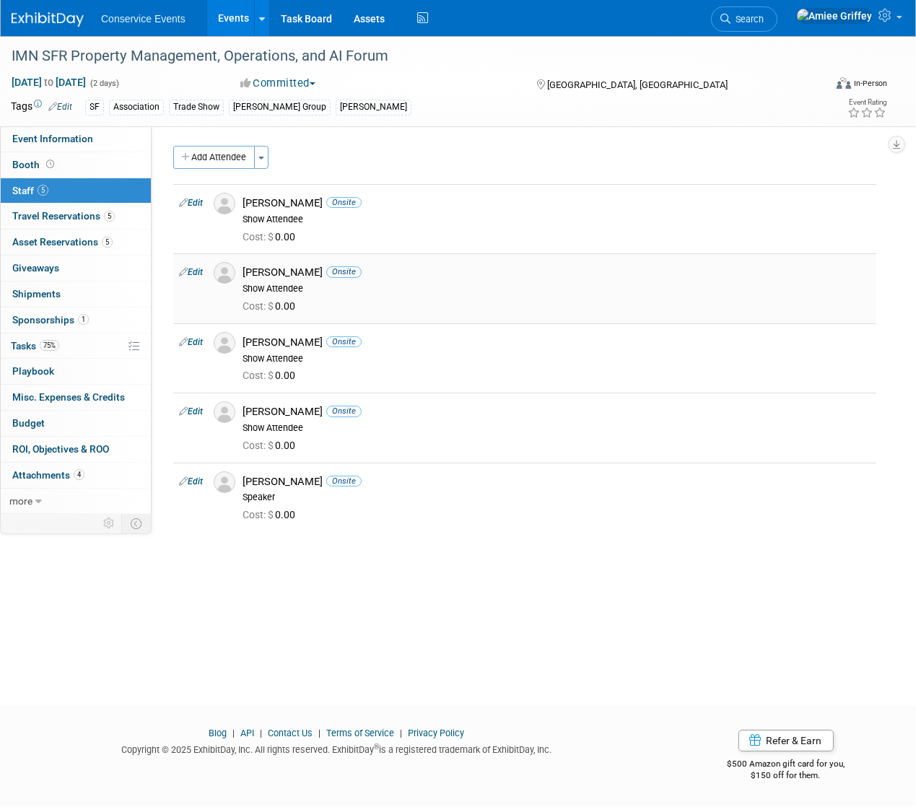
click at [221, 275] on img at bounding box center [225, 273] width 22 height 22
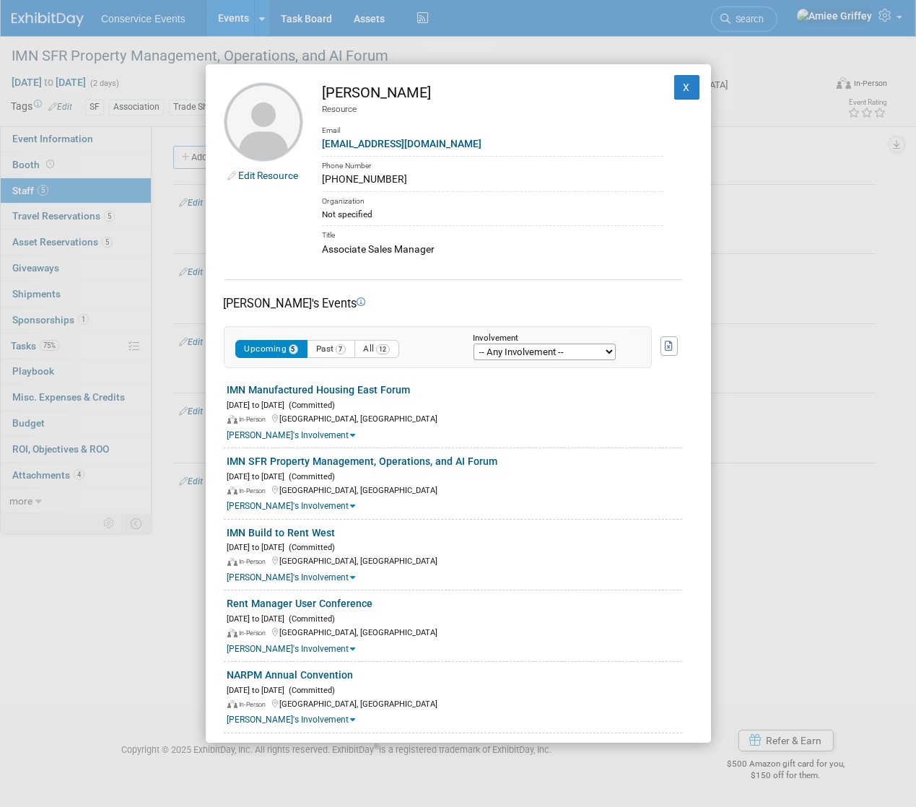
drag, startPoint x: 445, startPoint y: 252, endPoint x: 324, endPoint y: 249, distance: 120.6
click at [324, 249] on div "Associate Sales Manager" at bounding box center [493, 249] width 341 height 15
copy div "Associate Sales Manager"
drag, startPoint x: 440, startPoint y: 144, endPoint x: 323, endPoint y: 142, distance: 117.0
click at [323, 142] on div "[EMAIL_ADDRESS][DOMAIN_NAME]" at bounding box center [493, 143] width 341 height 15
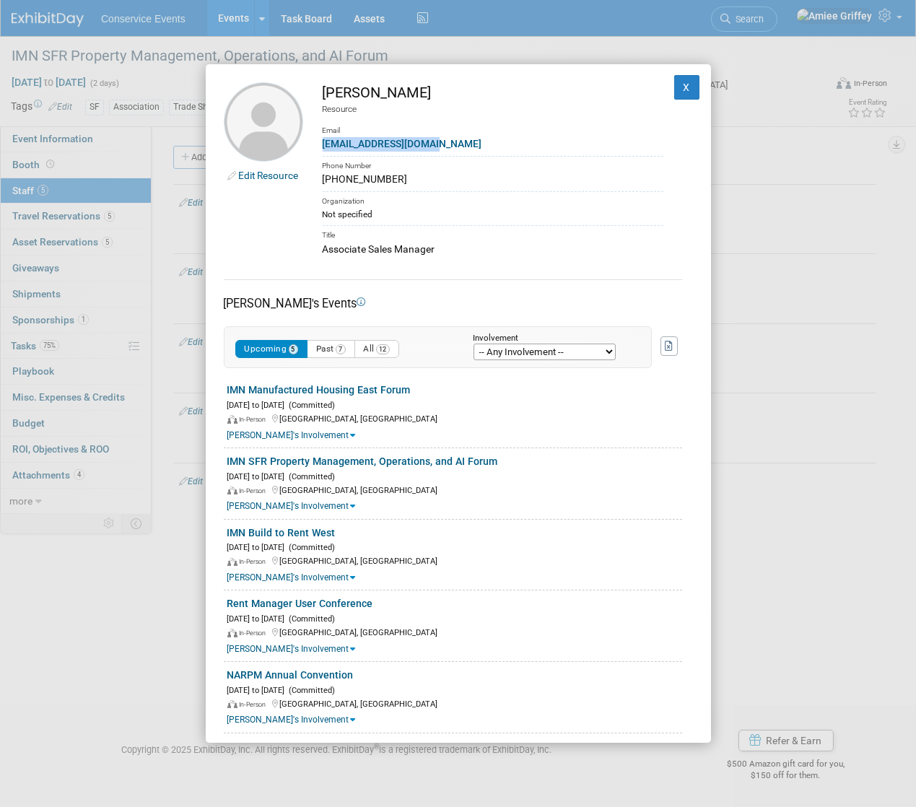
copy link "[EMAIL_ADDRESS][DOMAIN_NAME]"
drag, startPoint x: 395, startPoint y: 180, endPoint x: 322, endPoint y: 181, distance: 72.9
click at [323, 181] on div "[PHONE_NUMBER]" at bounding box center [493, 179] width 341 height 15
copy div "[PHONE_NUMBER]"
click at [676, 89] on button "X" at bounding box center [688, 87] width 26 height 25
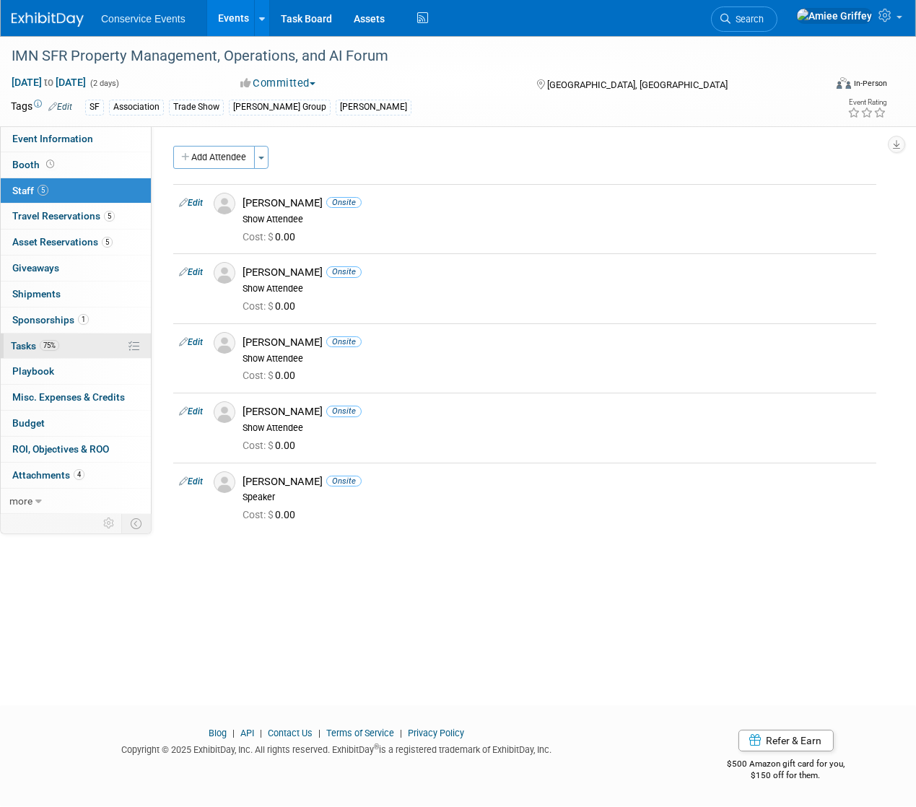
click at [61, 347] on link "75% Tasks 75%" at bounding box center [76, 346] width 150 height 25
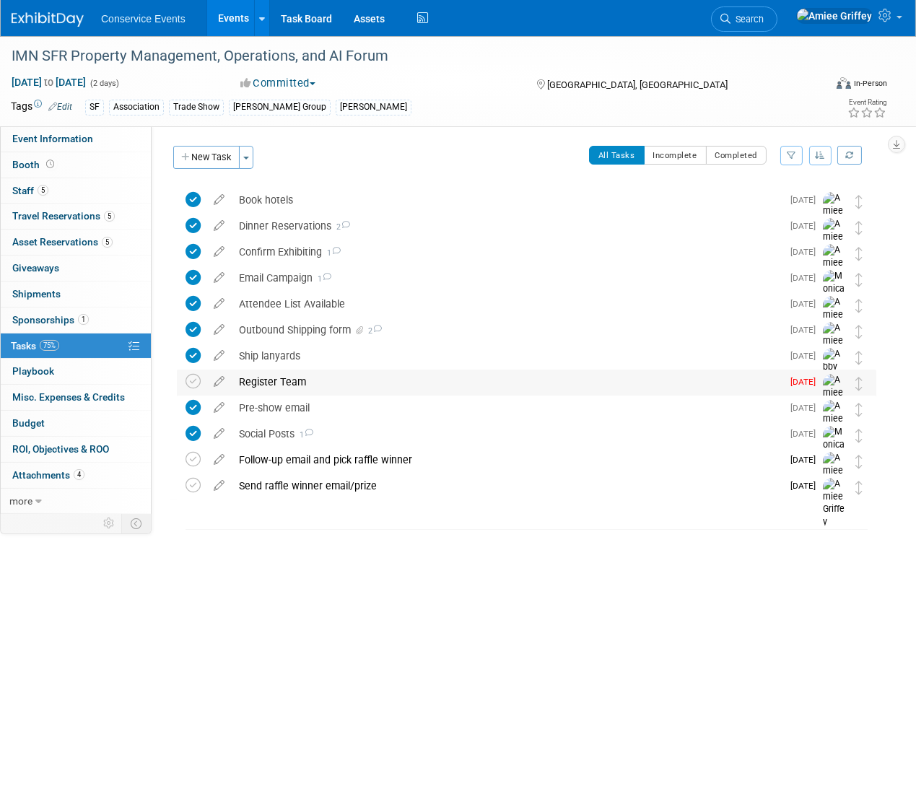
click at [266, 384] on div "Register Team" at bounding box center [507, 382] width 550 height 25
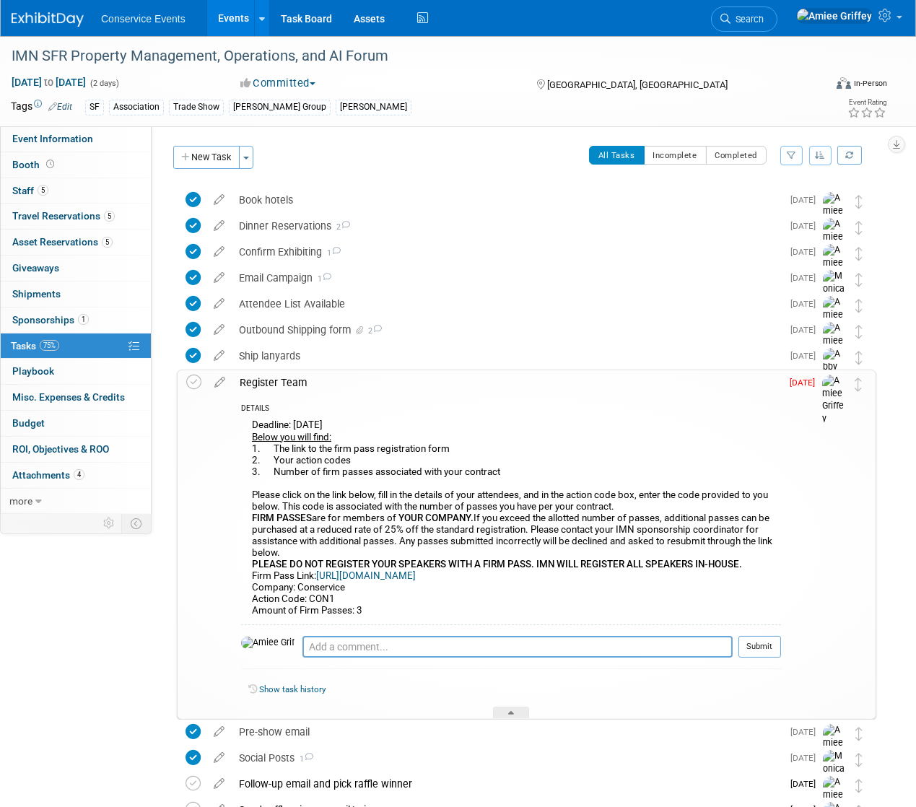
click at [381, 576] on link "[URL][DOMAIN_NAME]" at bounding box center [366, 576] width 100 height 11
click at [64, 191] on link "5 Staff 5" at bounding box center [76, 190] width 150 height 25
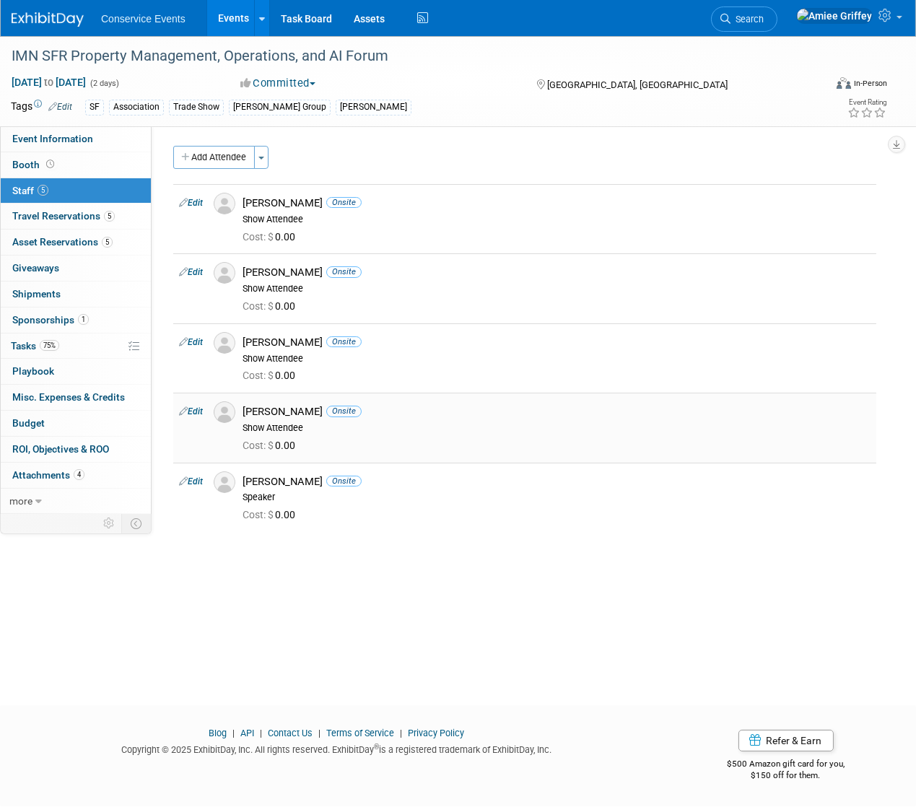
click at [230, 409] on img at bounding box center [225, 413] width 22 height 22
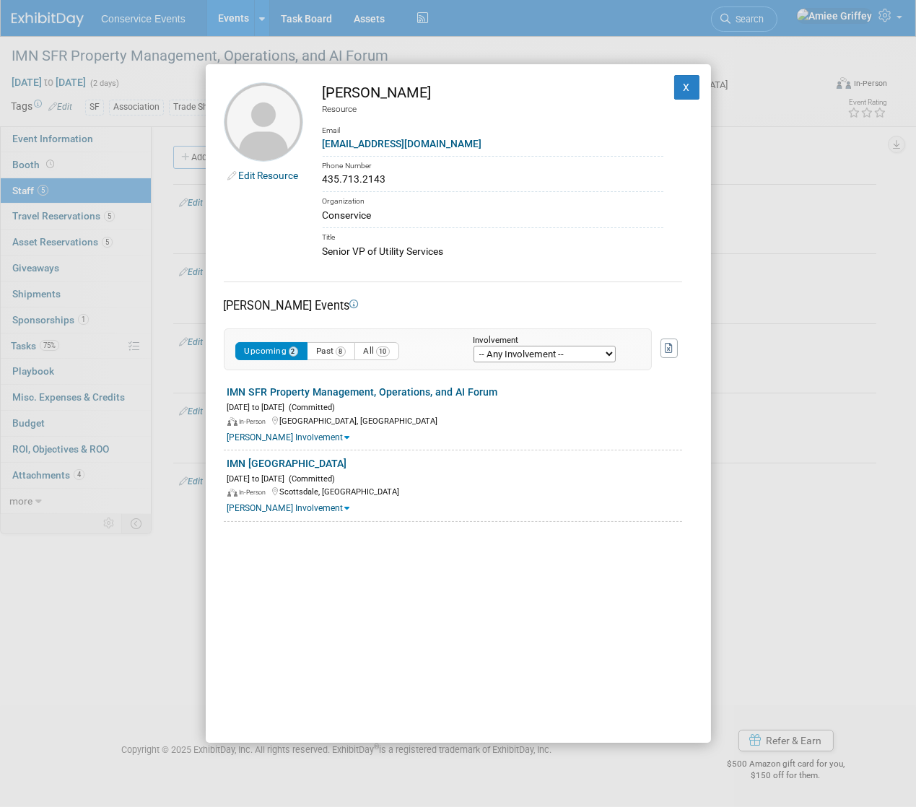
drag, startPoint x: 459, startPoint y: 250, endPoint x: 314, endPoint y: 254, distance: 144.5
click at [314, 254] on td "[PERSON_NAME] Resource Email [EMAIL_ADDRESS][DOMAIN_NAME] Phone Number 435.713.…" at bounding box center [483, 170] width 360 height 176
copy div "Senior VP of Utility Services"
drag, startPoint x: 437, startPoint y: 142, endPoint x: 323, endPoint y: 145, distance: 114.1
click at [323, 145] on div "[EMAIL_ADDRESS][DOMAIN_NAME]" at bounding box center [493, 143] width 341 height 15
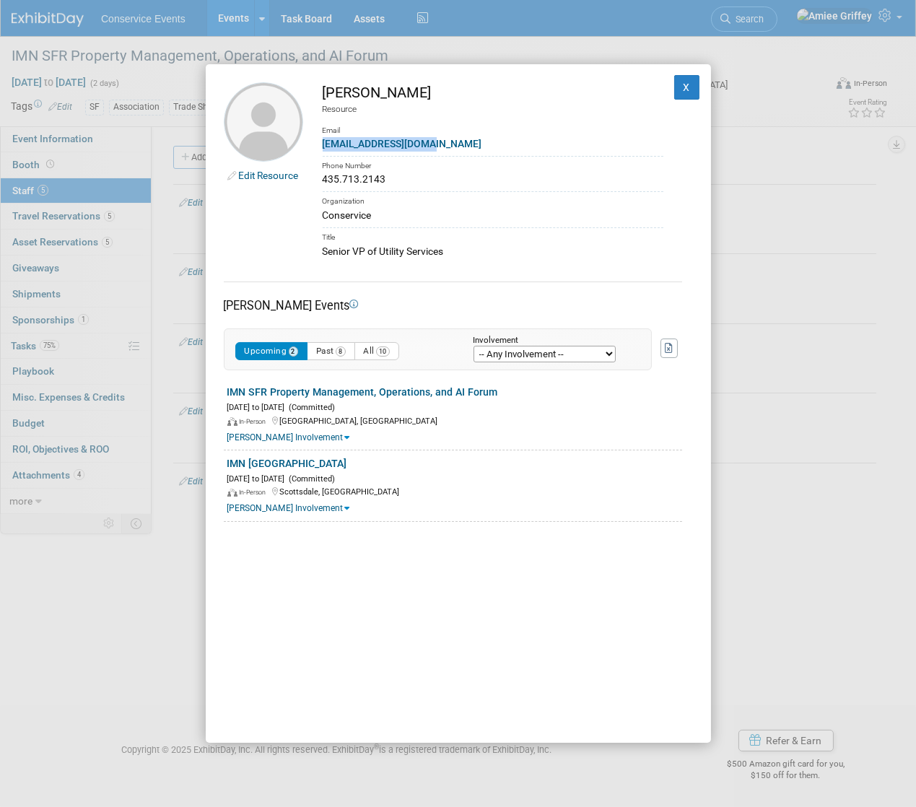
copy link "[EMAIL_ADDRESS][DOMAIN_NAME]"
drag, startPoint x: 391, startPoint y: 178, endPoint x: 323, endPoint y: 182, distance: 68.7
click at [323, 182] on div "435.713.2143" at bounding box center [493, 179] width 341 height 15
copy div "435.713.2143"
click at [680, 90] on button "X" at bounding box center [688, 87] width 26 height 25
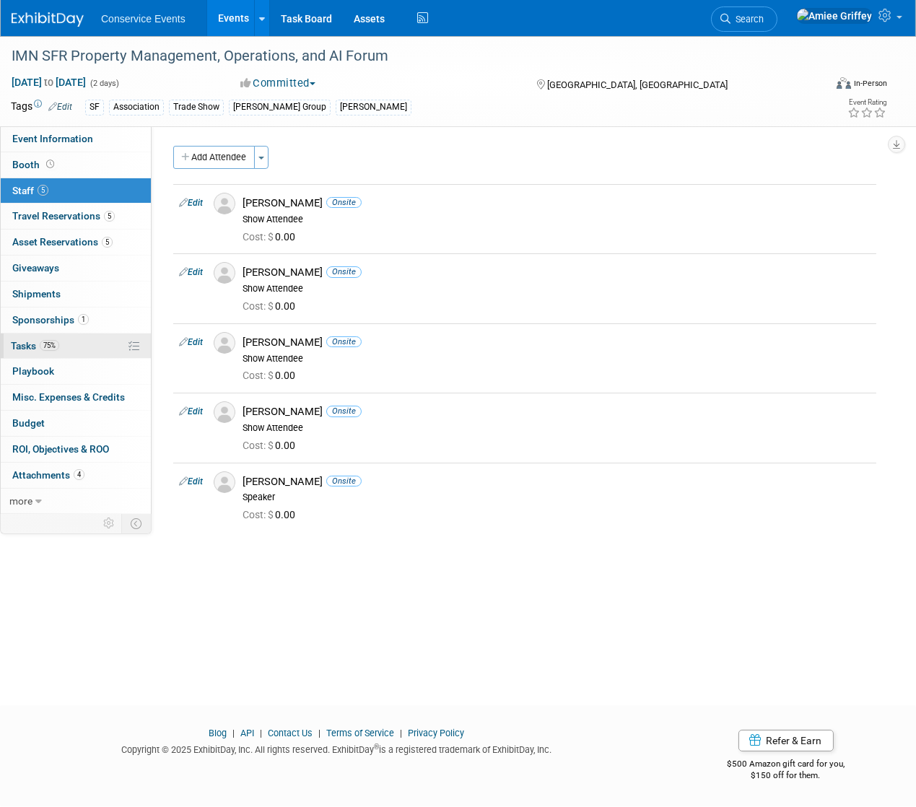
click at [69, 355] on link "75% Tasks 75%" at bounding box center [76, 346] width 150 height 25
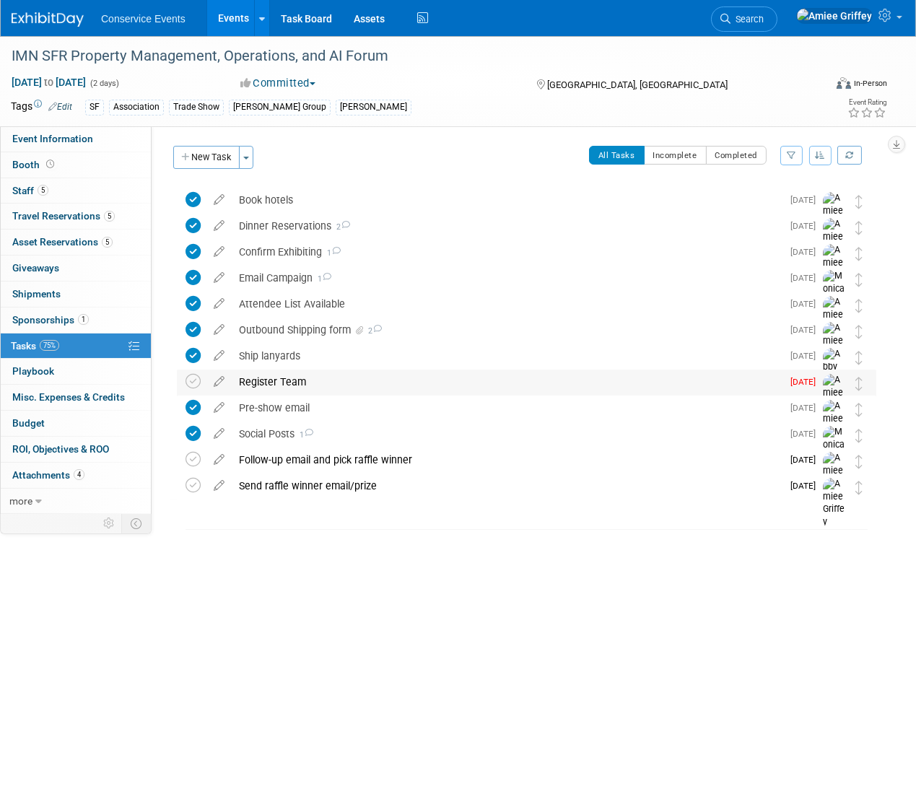
click at [259, 381] on div "Register Team" at bounding box center [507, 382] width 550 height 25
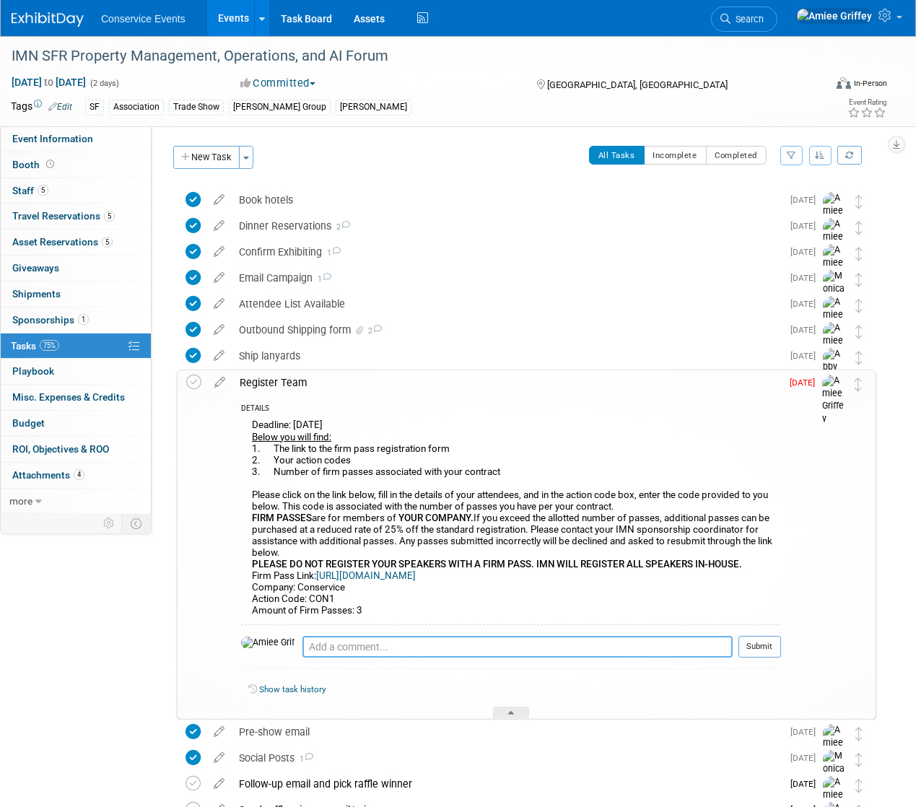
click at [303, 643] on textarea at bounding box center [518, 647] width 430 height 22
type textarea "[PERSON_NAME], and [PERSON_NAME] registered 8.13 (comped)"
click at [771, 649] on button "Submit" at bounding box center [760, 647] width 43 height 22
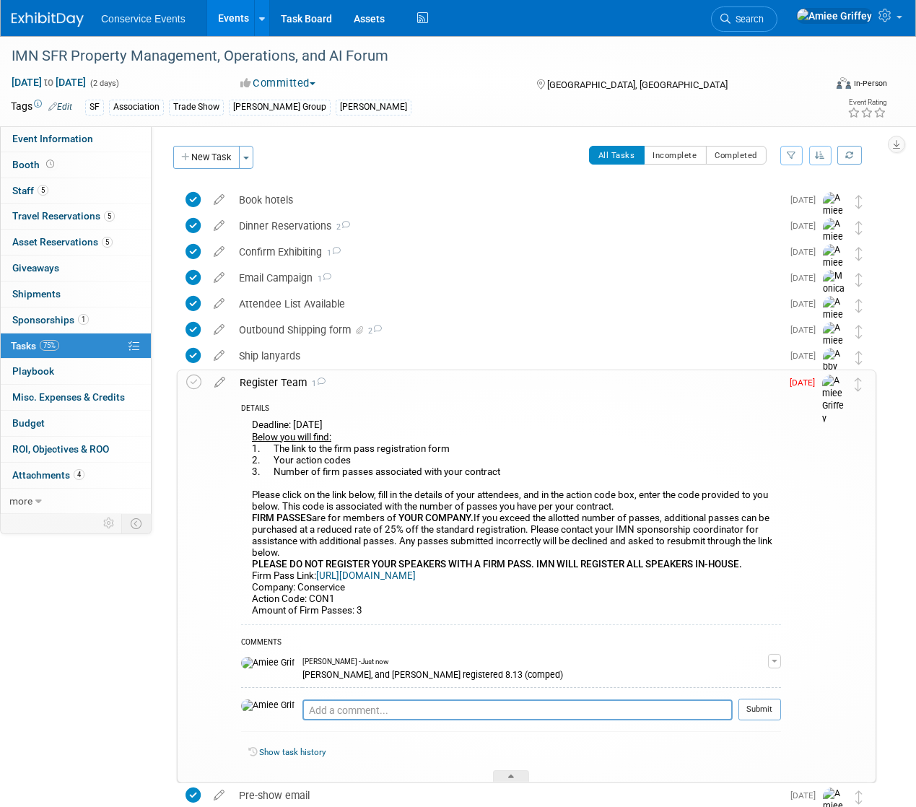
click at [279, 380] on div "Register Team 1" at bounding box center [507, 382] width 549 height 25
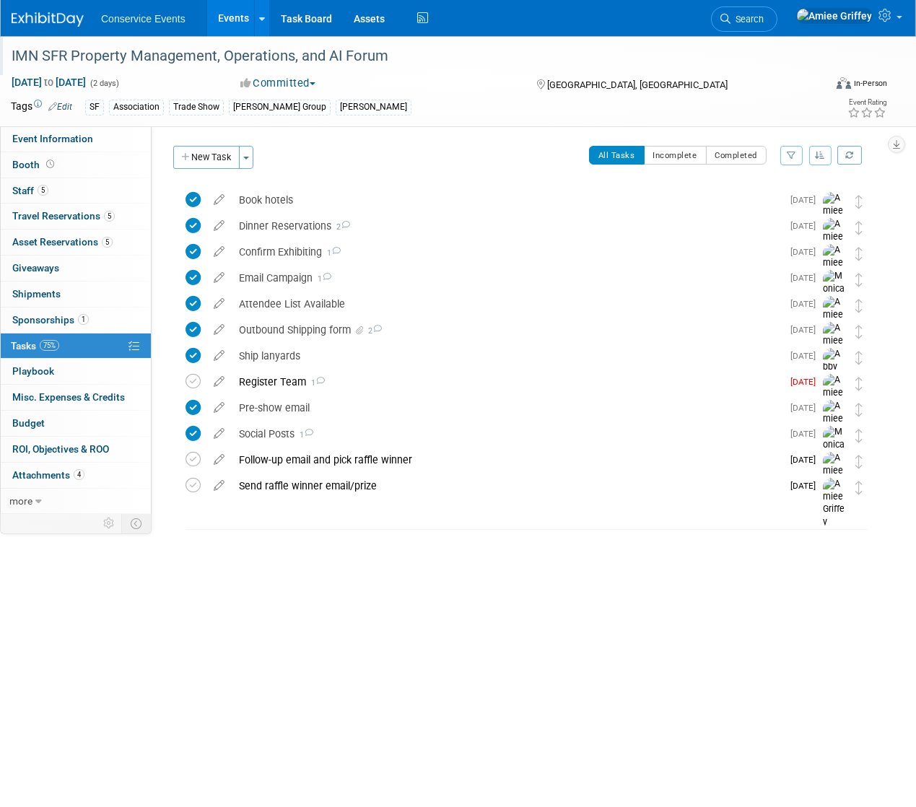
click at [279, 57] on div "IMN SFR Property Management, Operations, and AI Forum" at bounding box center [409, 56] width 806 height 26
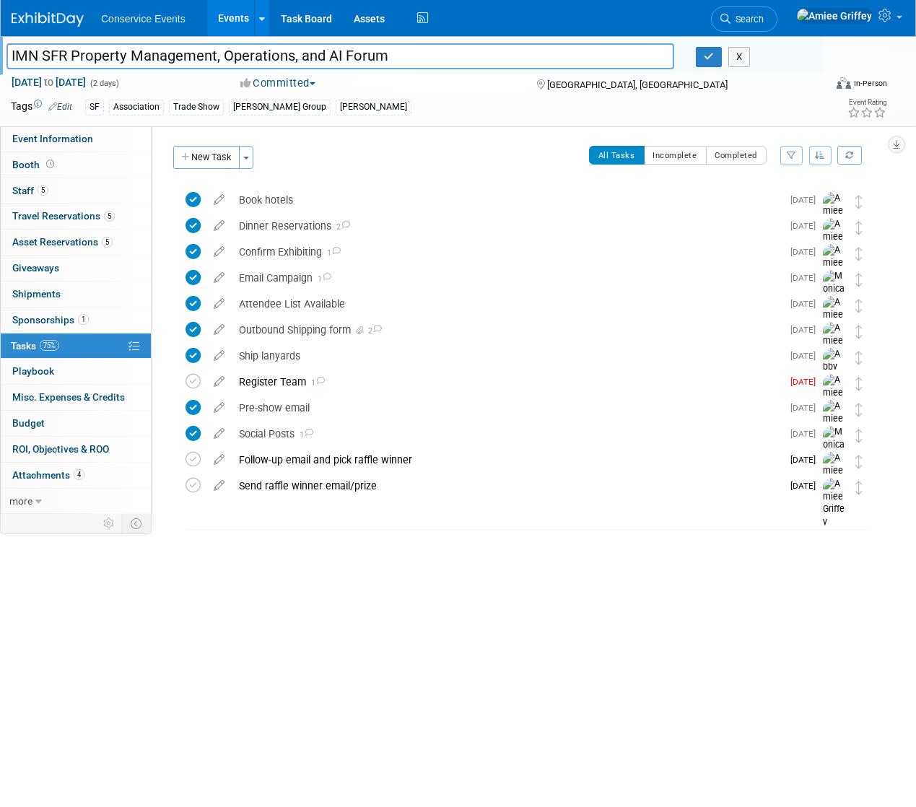
click at [279, 57] on input "IMN SFR Property Management, Operations, and AI Forum" at bounding box center [340, 55] width 668 height 25
